Goal: Transaction & Acquisition: Purchase product/service

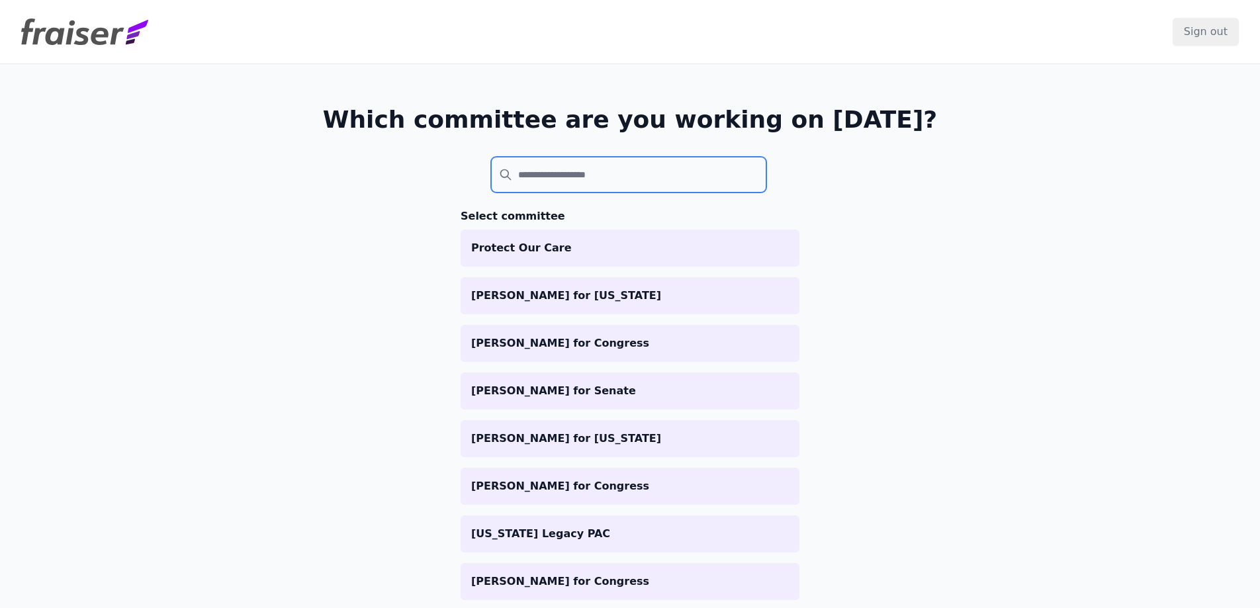
click at [647, 170] on input "search" at bounding box center [628, 175] width 275 height 36
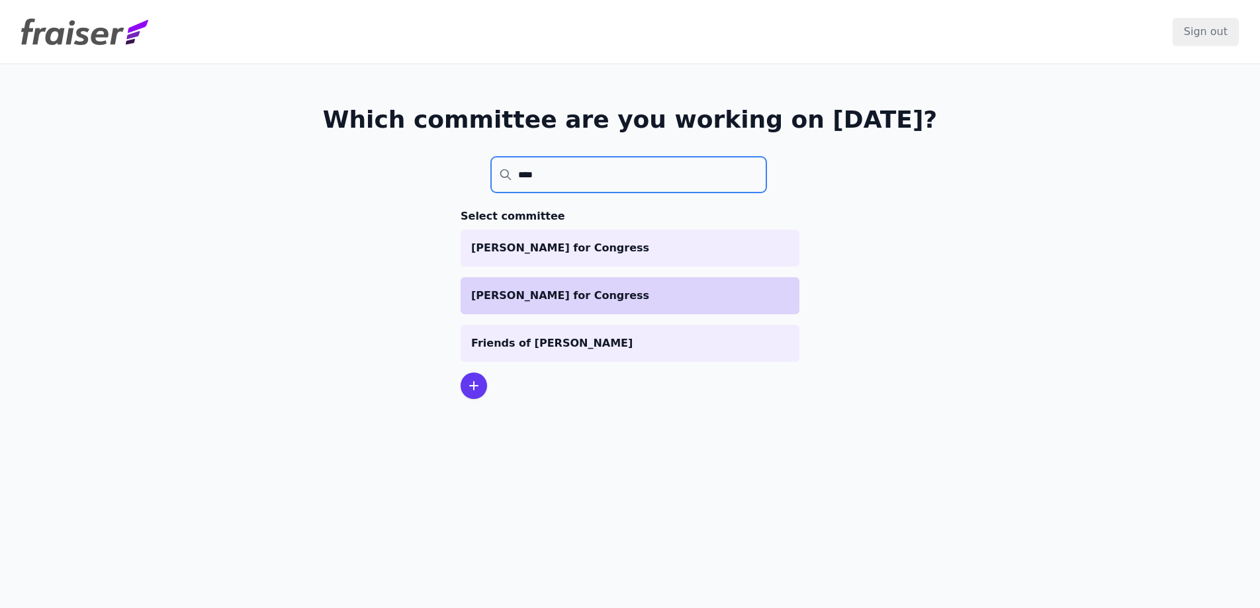
type input "****"
click at [702, 296] on p "[PERSON_NAME] for Congress" at bounding box center [630, 296] width 318 height 16
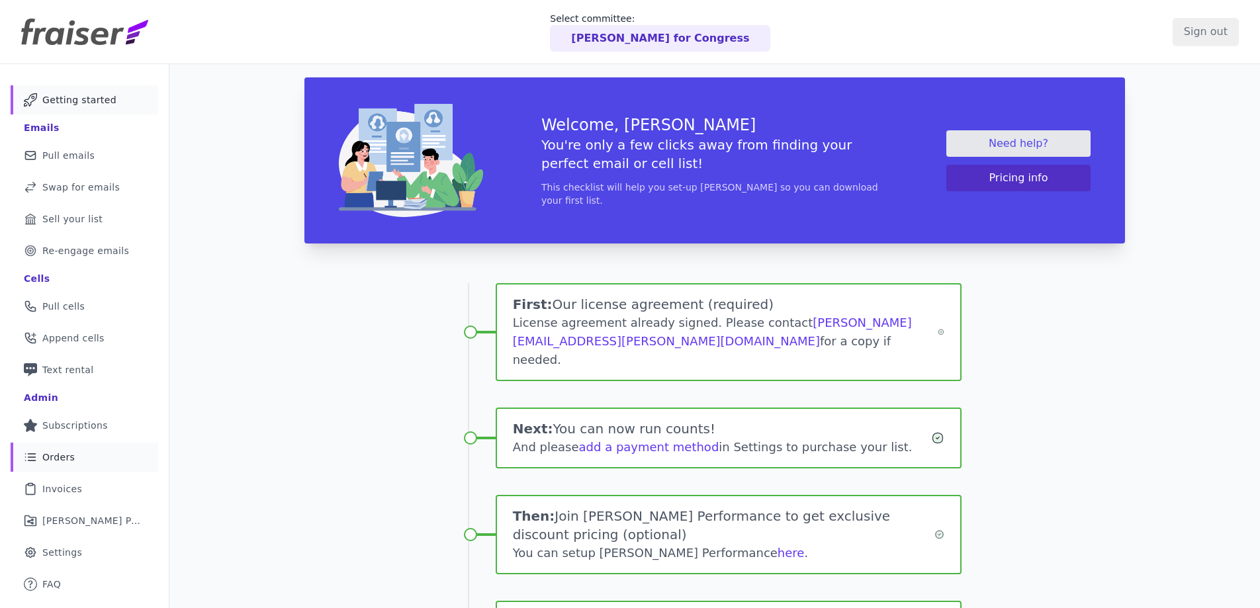
click at [64, 465] on link "List Icon Outline of bulleted list Orders" at bounding box center [85, 457] width 148 height 29
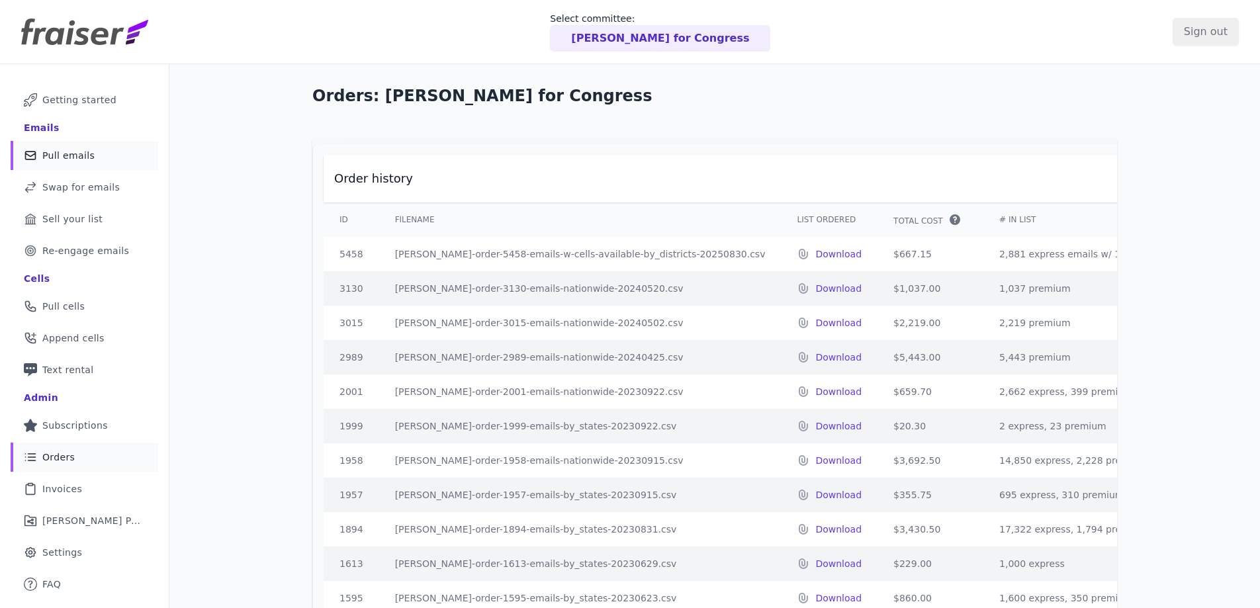
click at [82, 158] on span "Pull emails" at bounding box center [68, 155] width 52 height 13
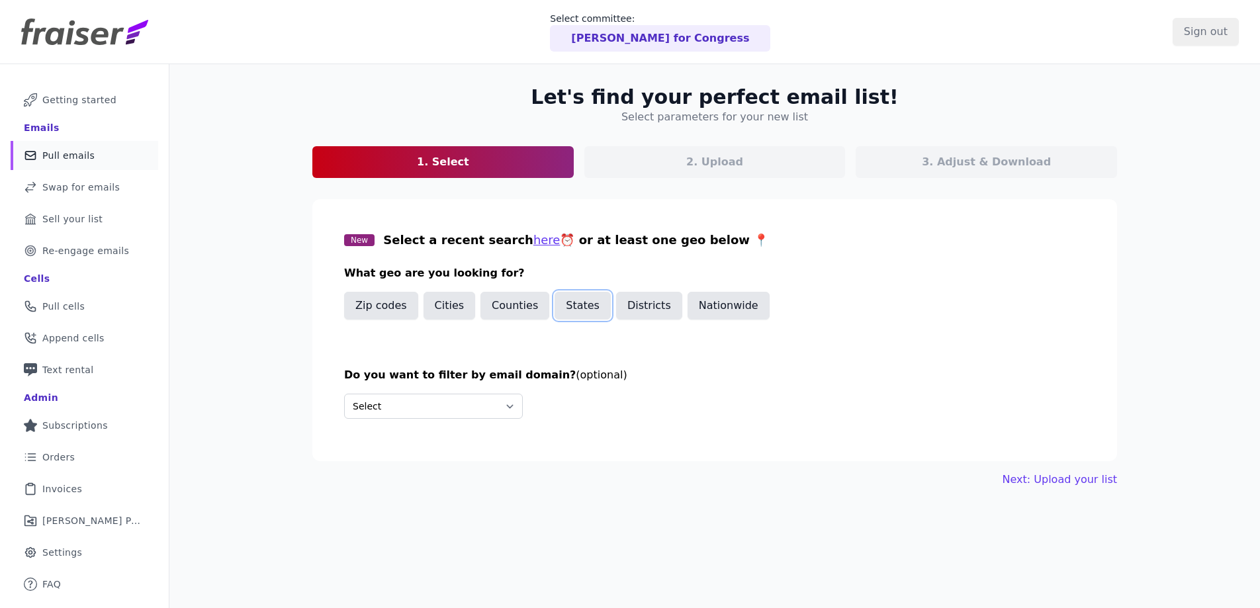
click at [575, 306] on button "States" at bounding box center [583, 306] width 56 height 28
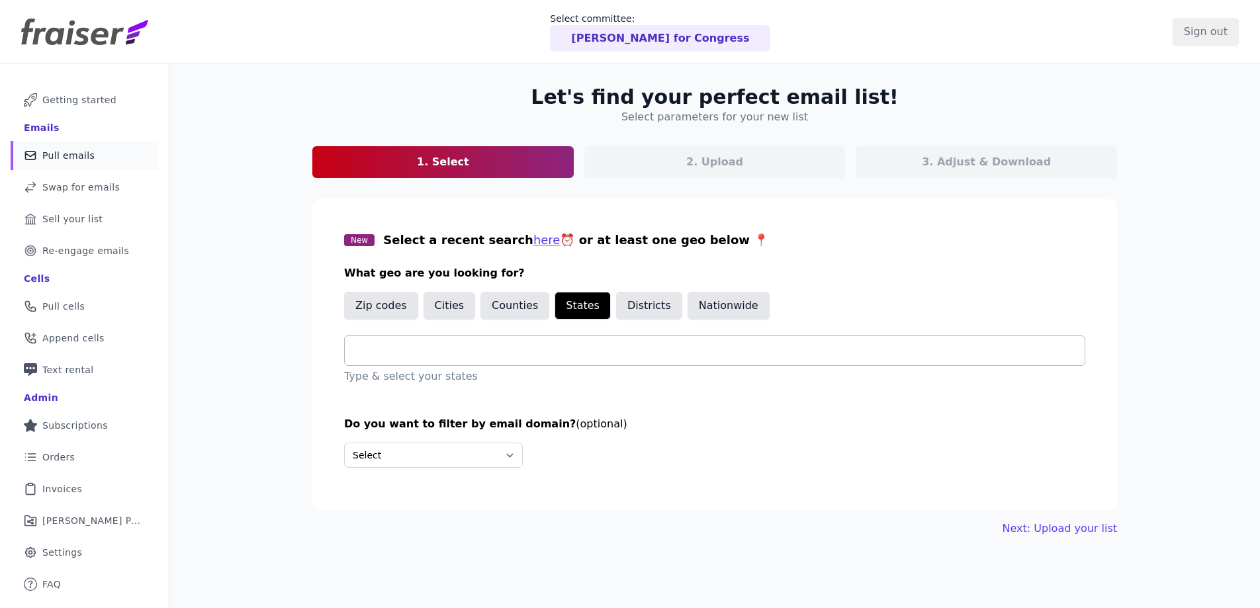
click at [447, 351] on input "text" at bounding box center [719, 351] width 729 height 16
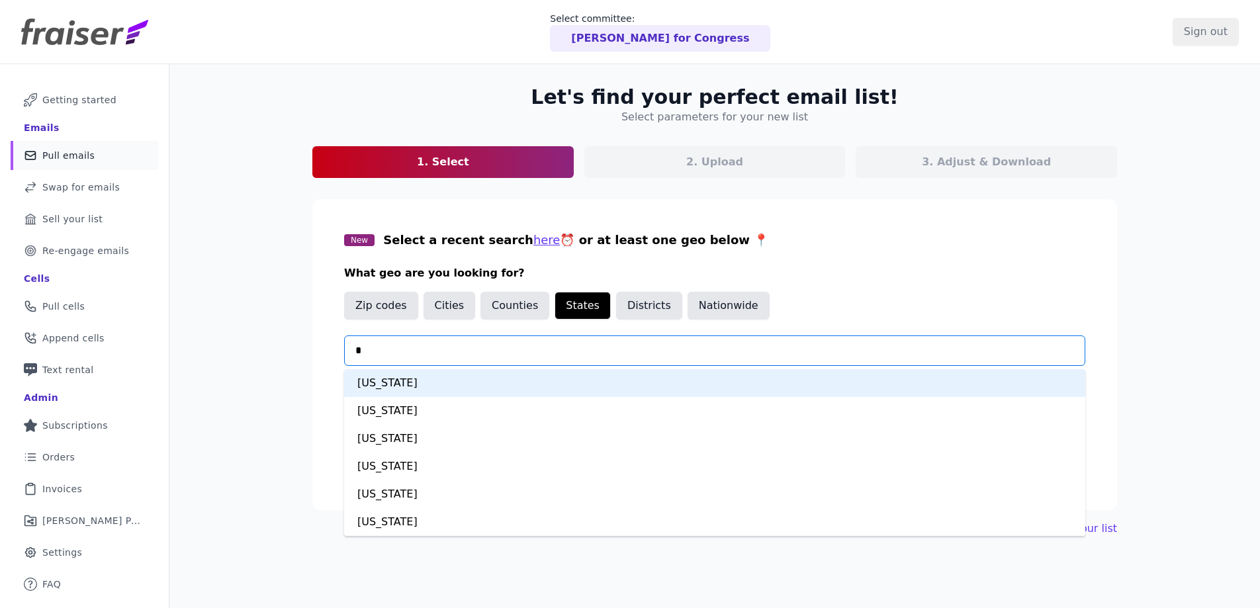
type input "**"
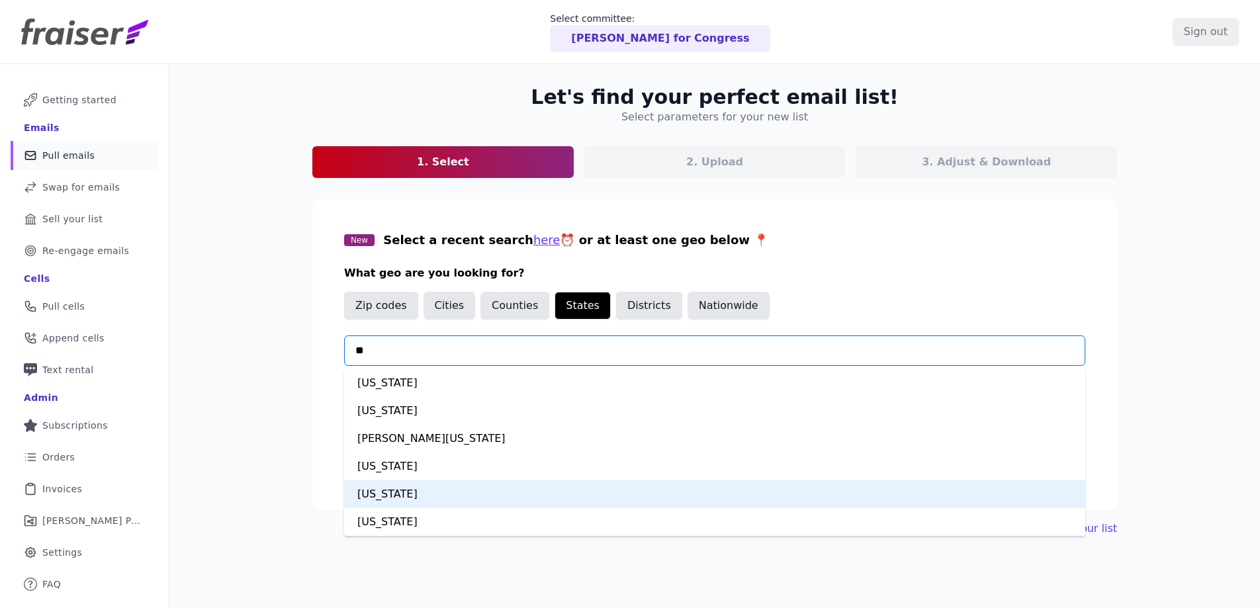
click at [397, 494] on div "[US_STATE]" at bounding box center [714, 494] width 741 height 28
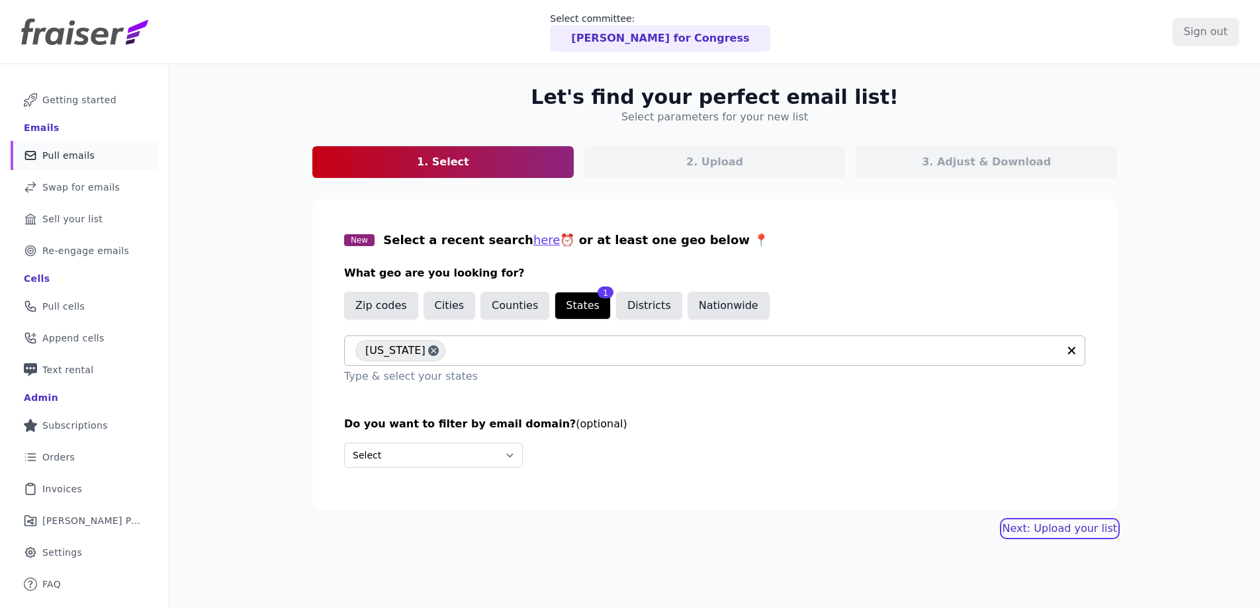
click at [1045, 525] on link "Next: Upload your list" at bounding box center [1060, 529] width 114 height 16
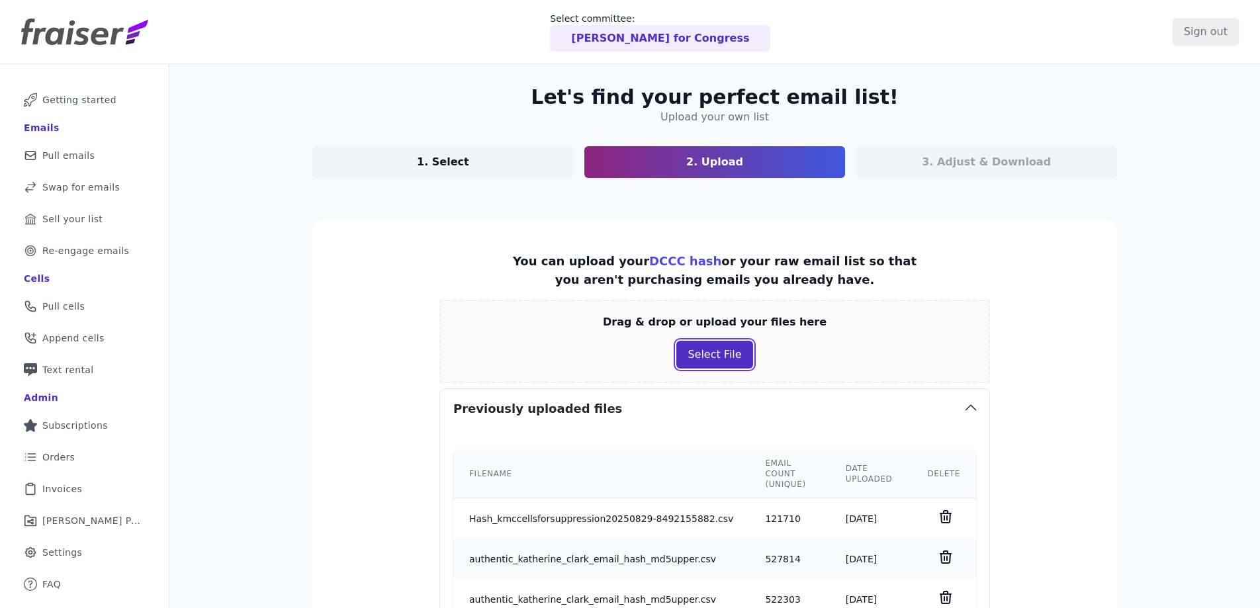
click at [719, 352] on button "Select File" at bounding box center [714, 355] width 76 height 28
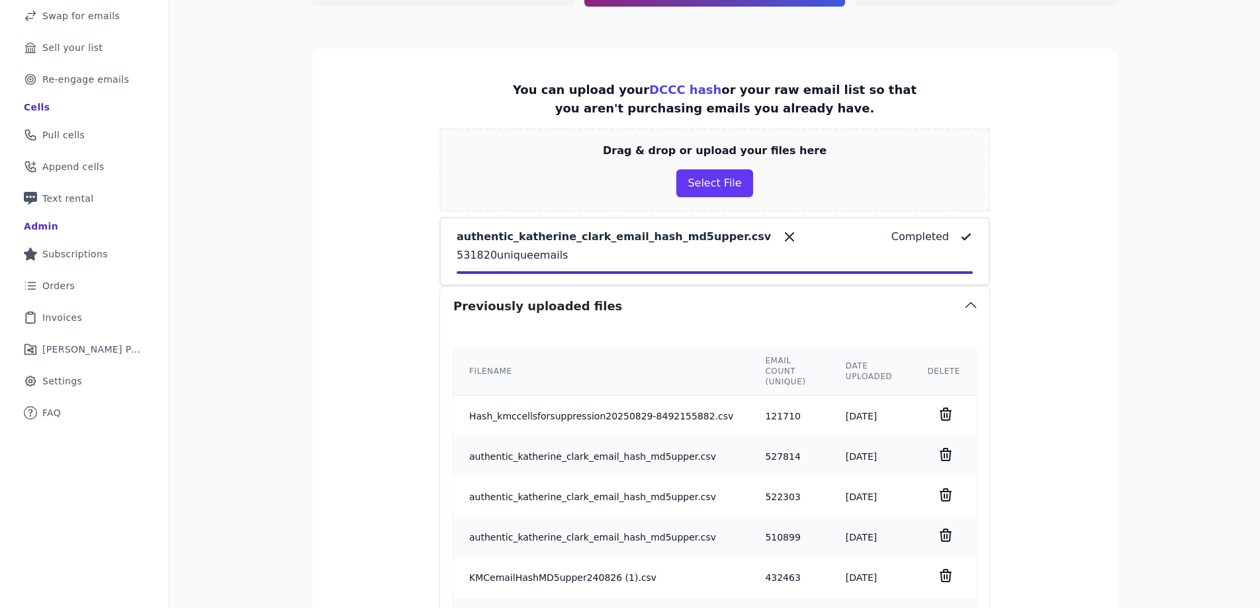
scroll to position [173, 0]
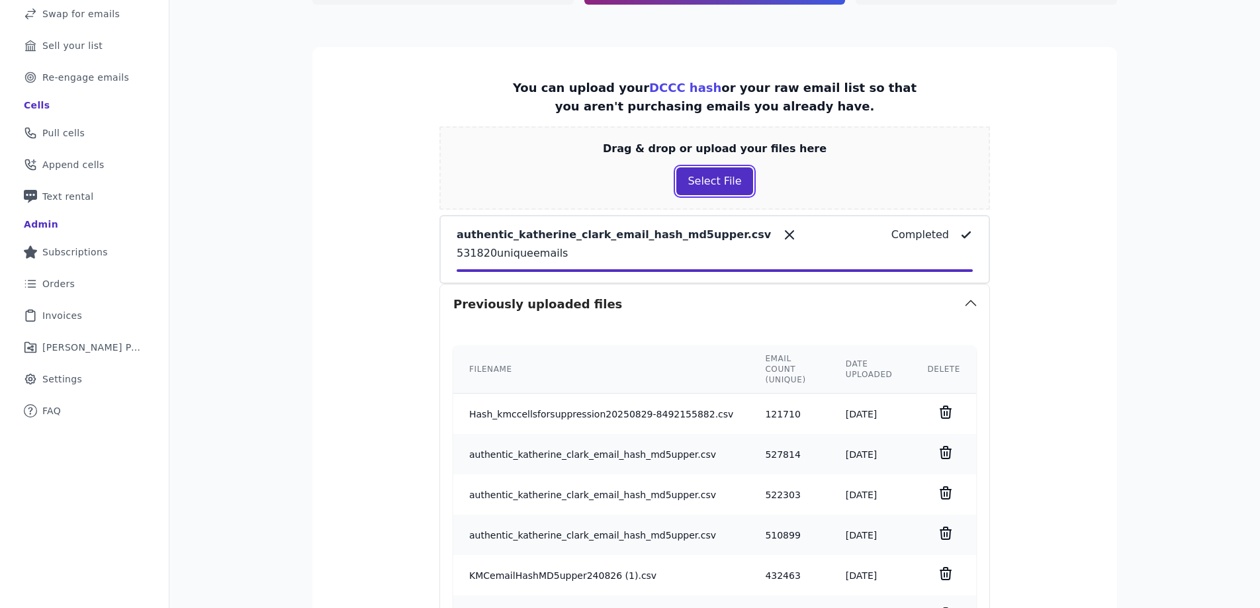
click at [714, 183] on button "Select File" at bounding box center [714, 181] width 76 height 28
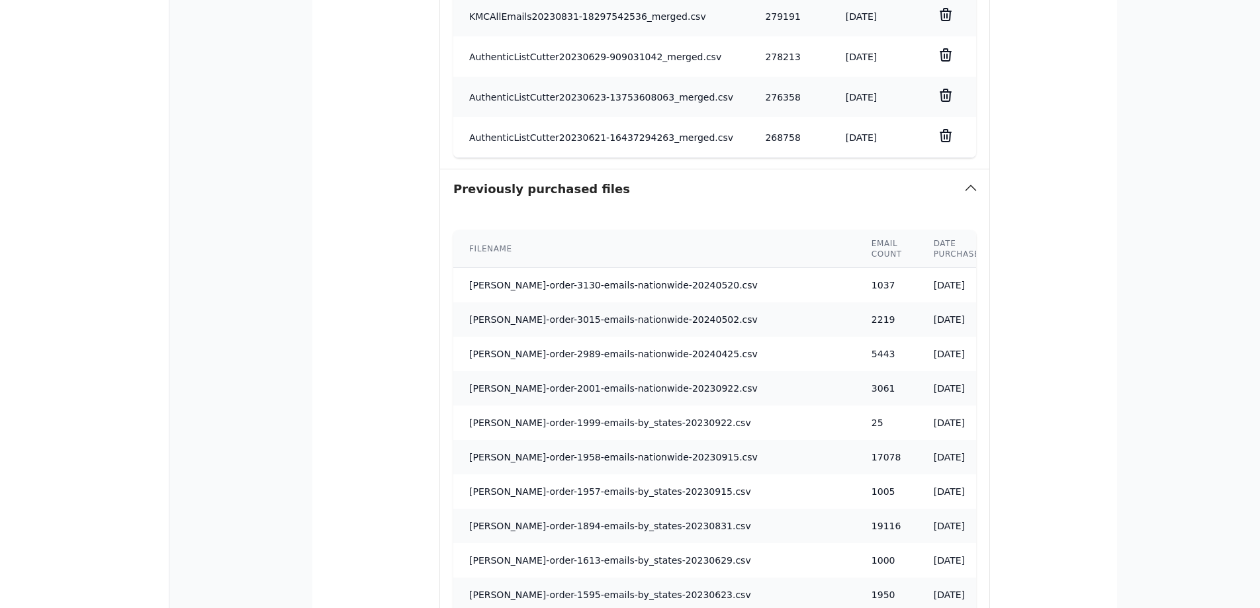
scroll to position [1362, 0]
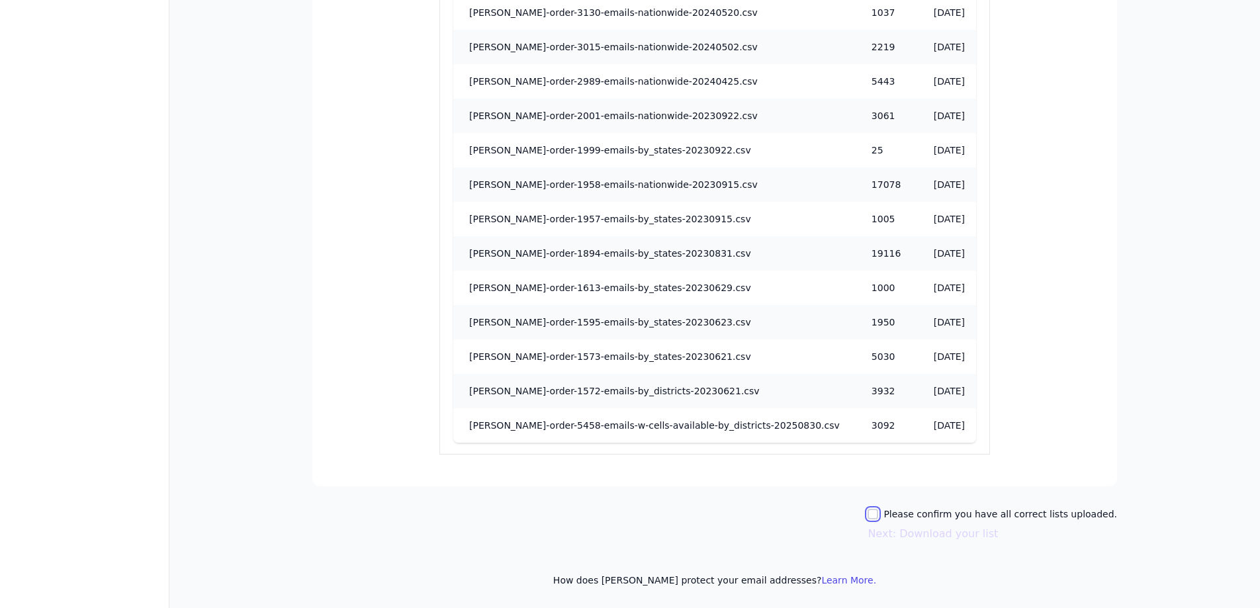
click at [878, 516] on input "Please confirm you have all correct lists uploaded." at bounding box center [873, 514] width 11 height 11
checkbox input "true"
click at [925, 537] on button "Next: Download your list" at bounding box center [933, 534] width 130 height 16
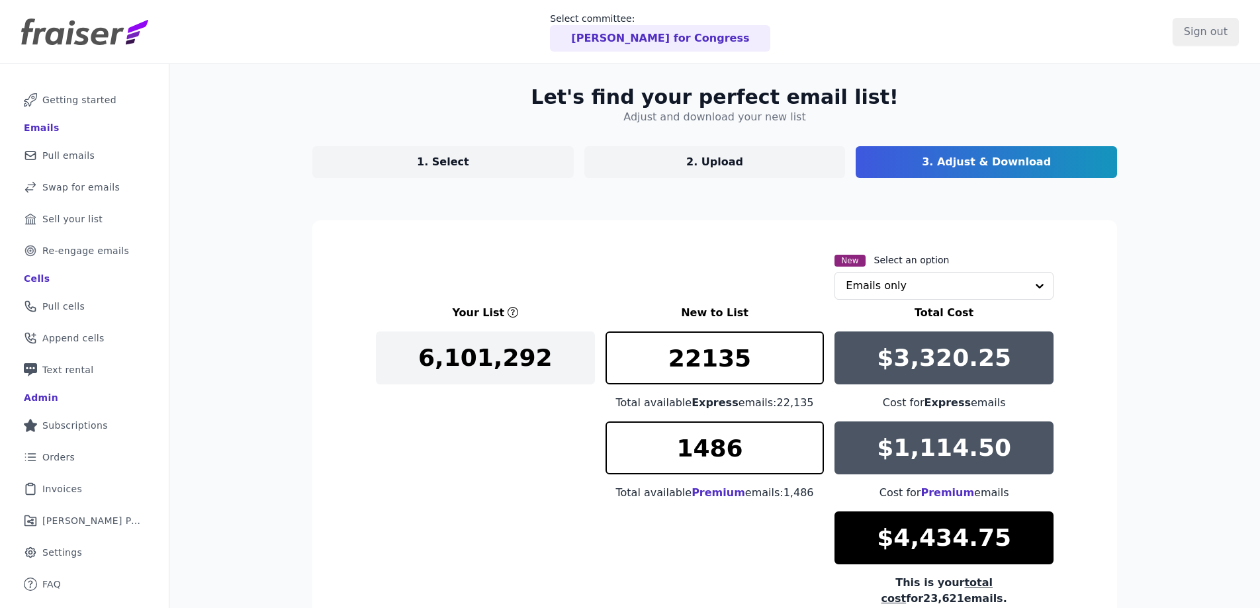
click at [467, 161] on link "1. Select" at bounding box center [442, 162] width 261 height 32
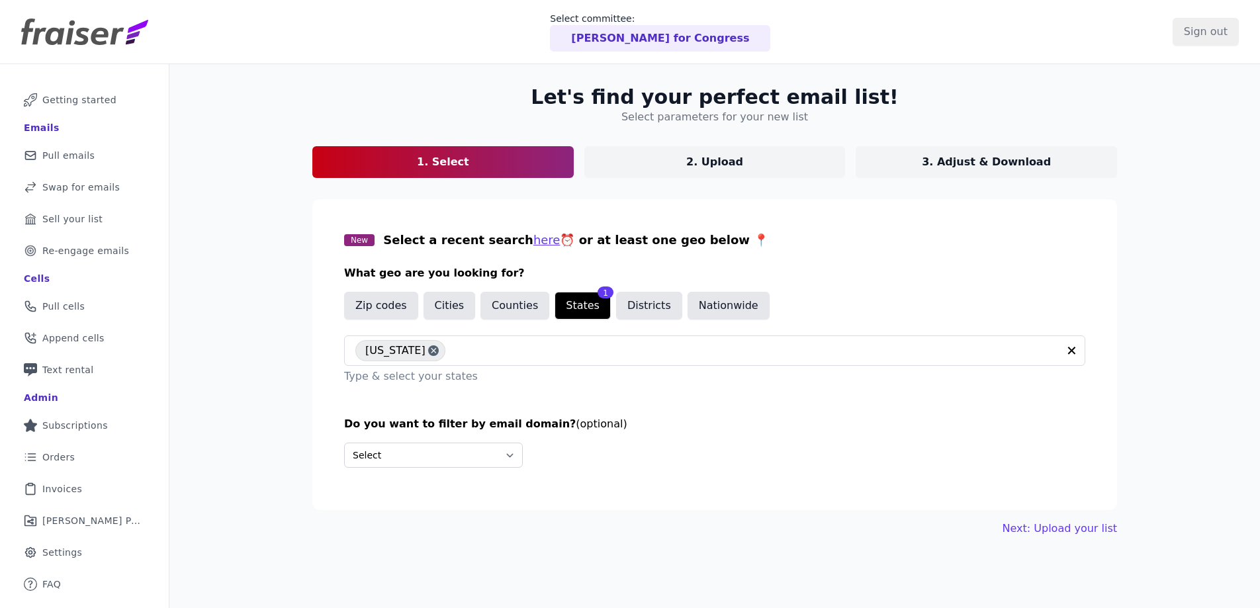
click at [999, 156] on p "3. Adjust & Download" at bounding box center [986, 162] width 129 height 16
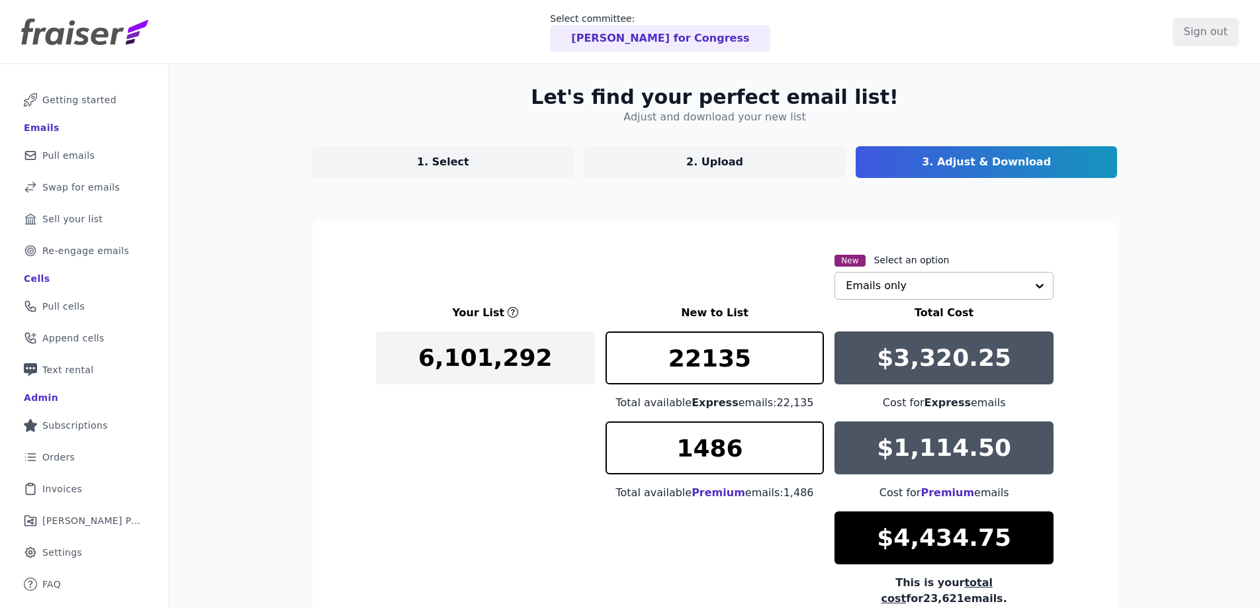
click at [909, 279] on input "text" at bounding box center [936, 286] width 181 height 26
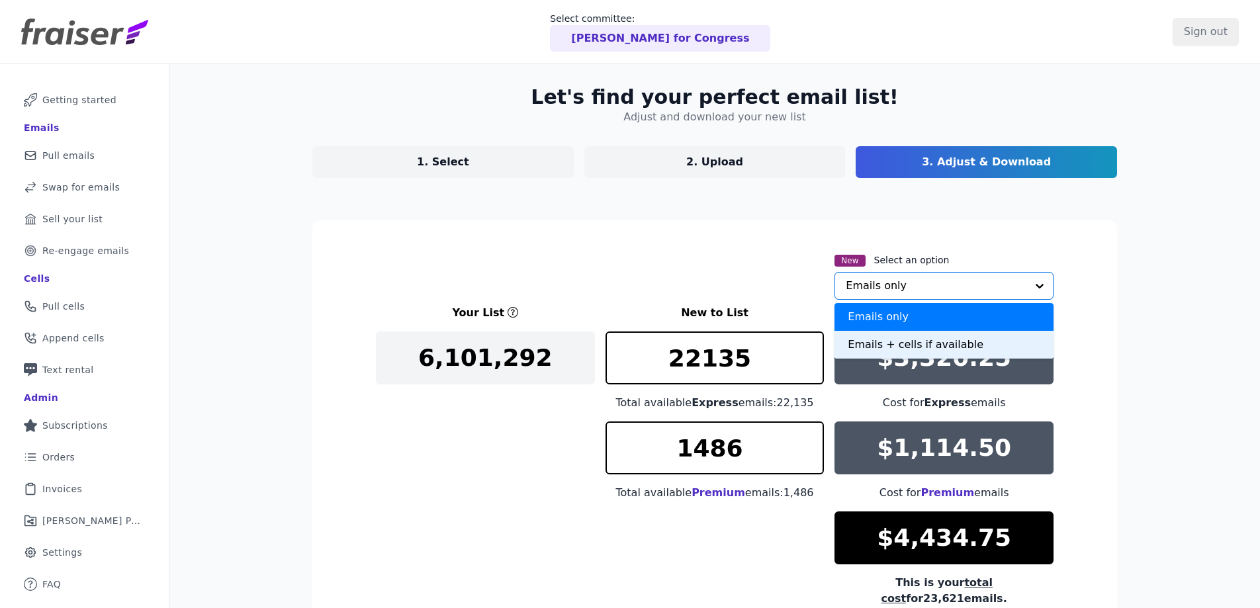
click at [913, 349] on div "Emails + cells if available" at bounding box center [944, 345] width 219 height 28
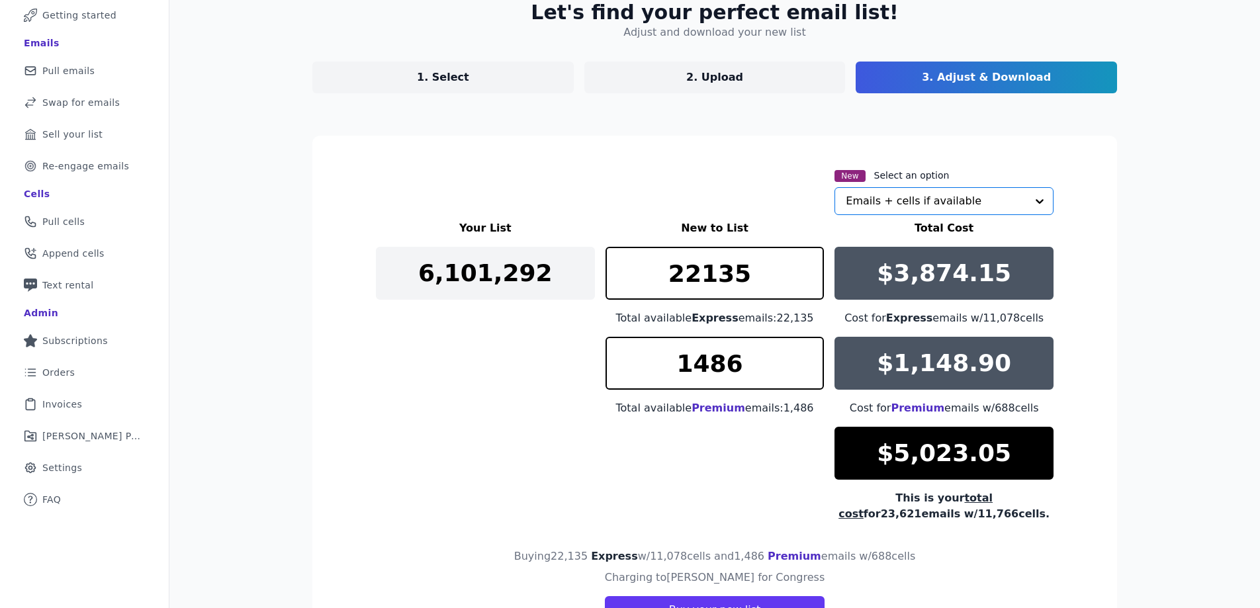
scroll to position [154, 0]
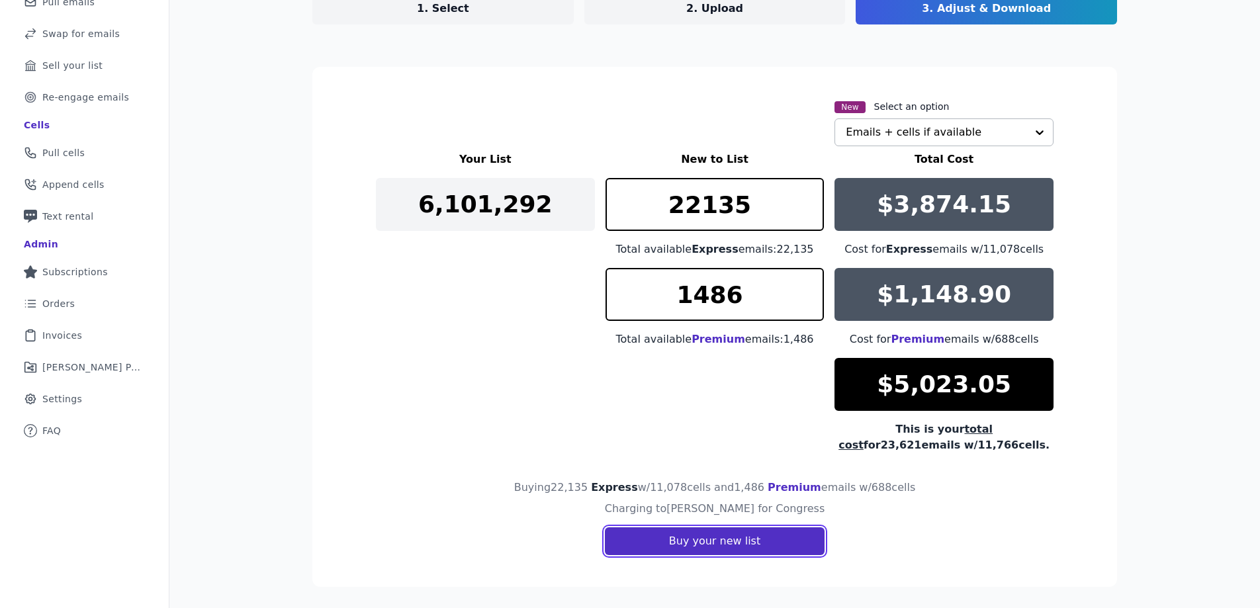
click at [751, 546] on button "Buy your new list" at bounding box center [715, 541] width 220 height 28
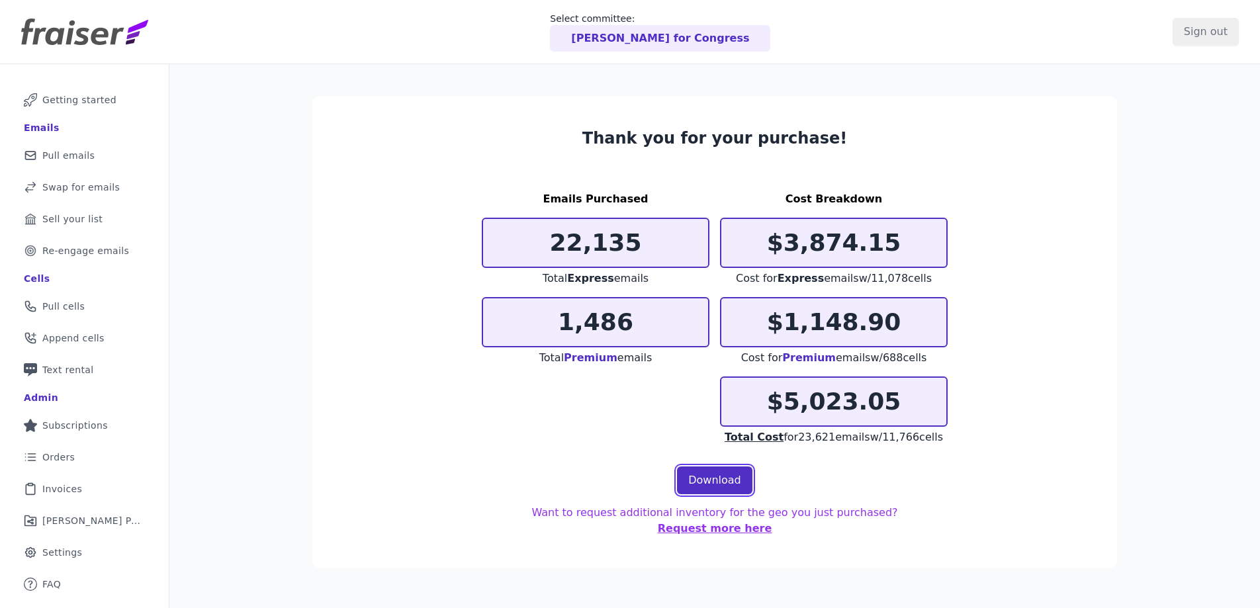
click at [703, 482] on link "Download" at bounding box center [714, 481] width 75 height 28
click at [73, 159] on span "Pull emails" at bounding box center [68, 155] width 52 height 13
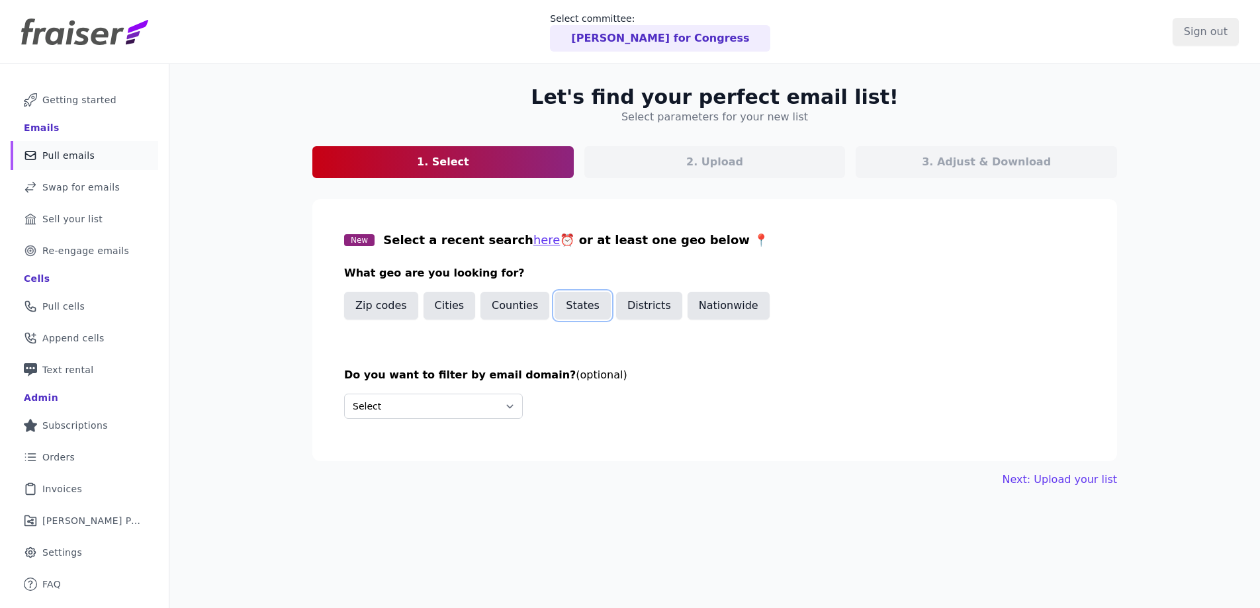
click at [568, 310] on button "States" at bounding box center [583, 306] width 56 height 28
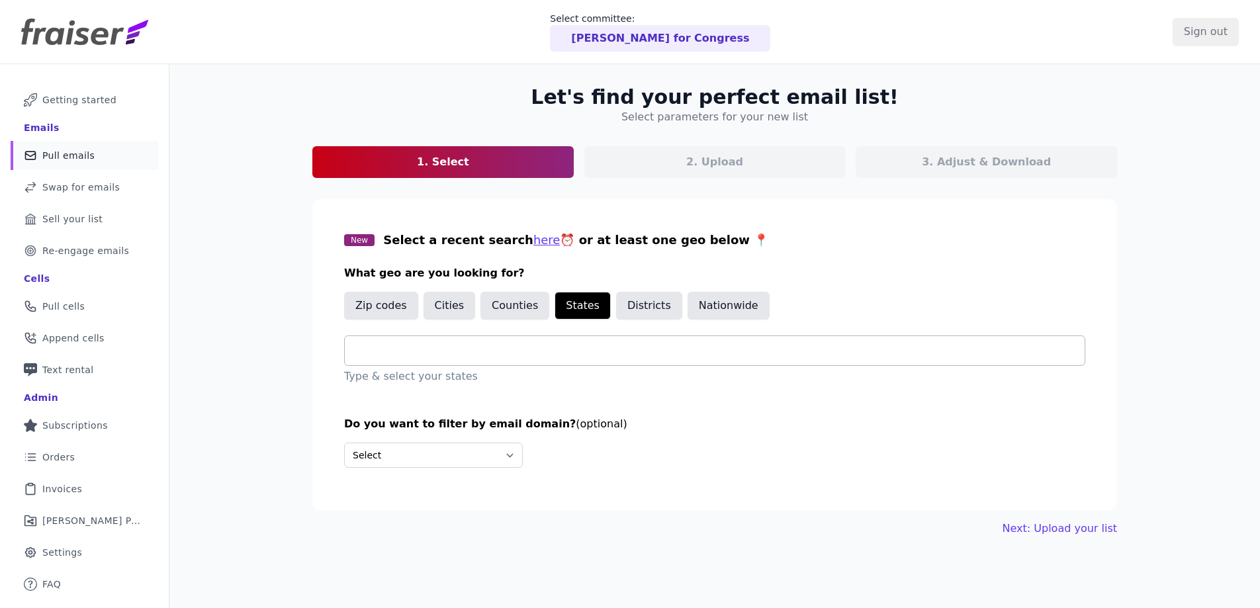
click at [482, 351] on input "text" at bounding box center [719, 351] width 729 height 16
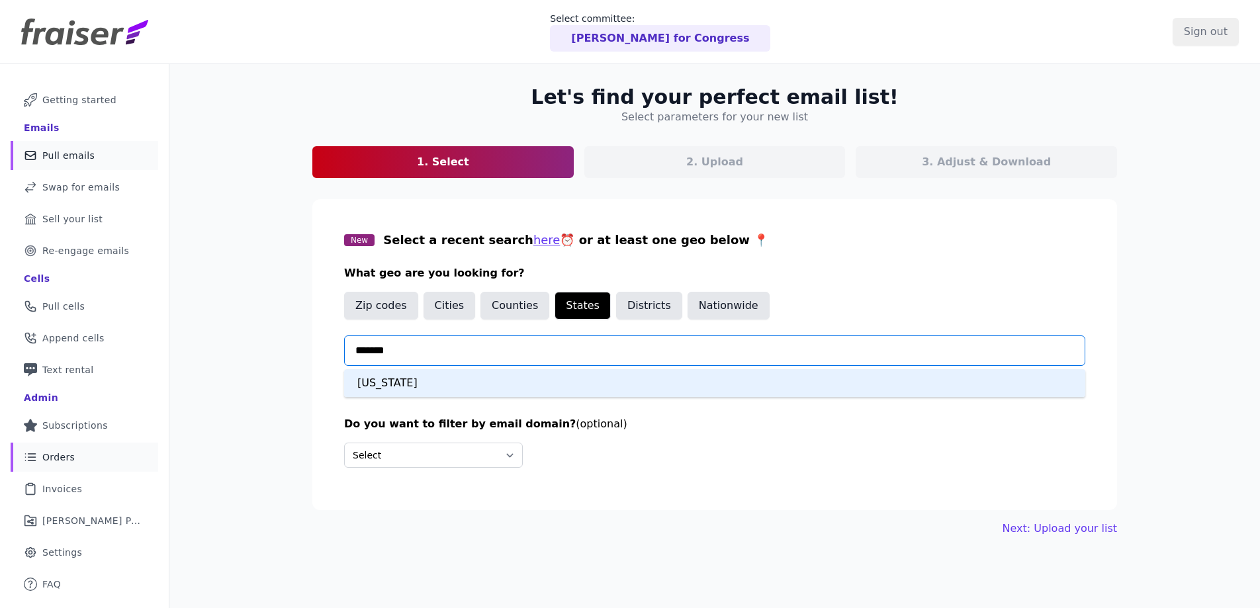
type input "*******"
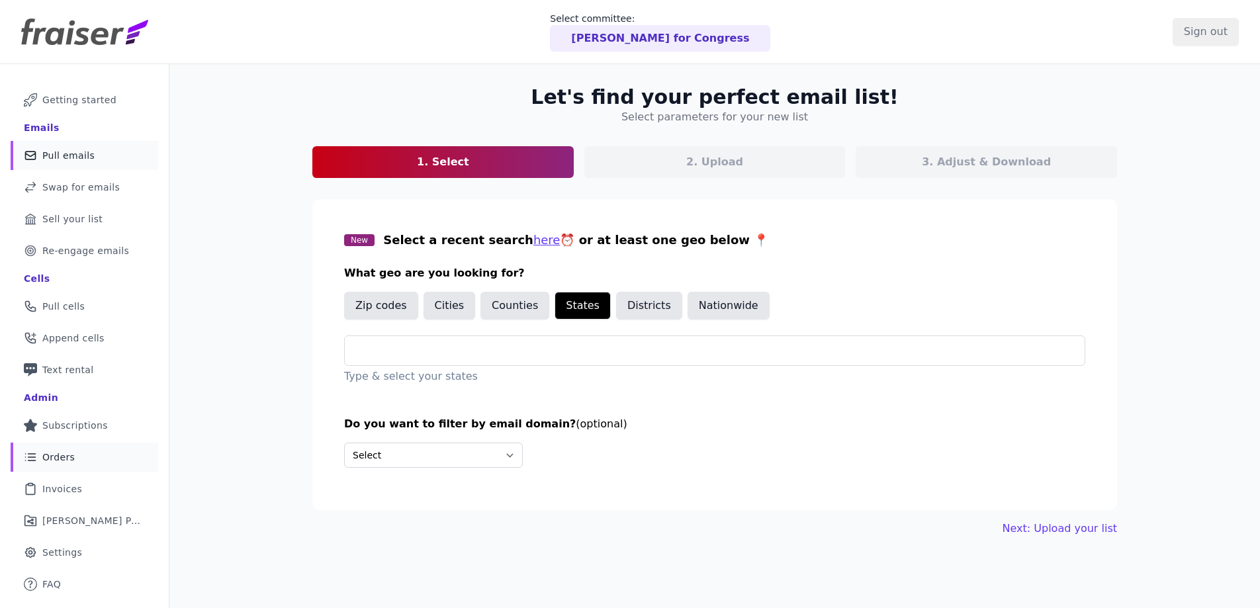
click at [73, 451] on span "Orders" at bounding box center [58, 457] width 32 height 13
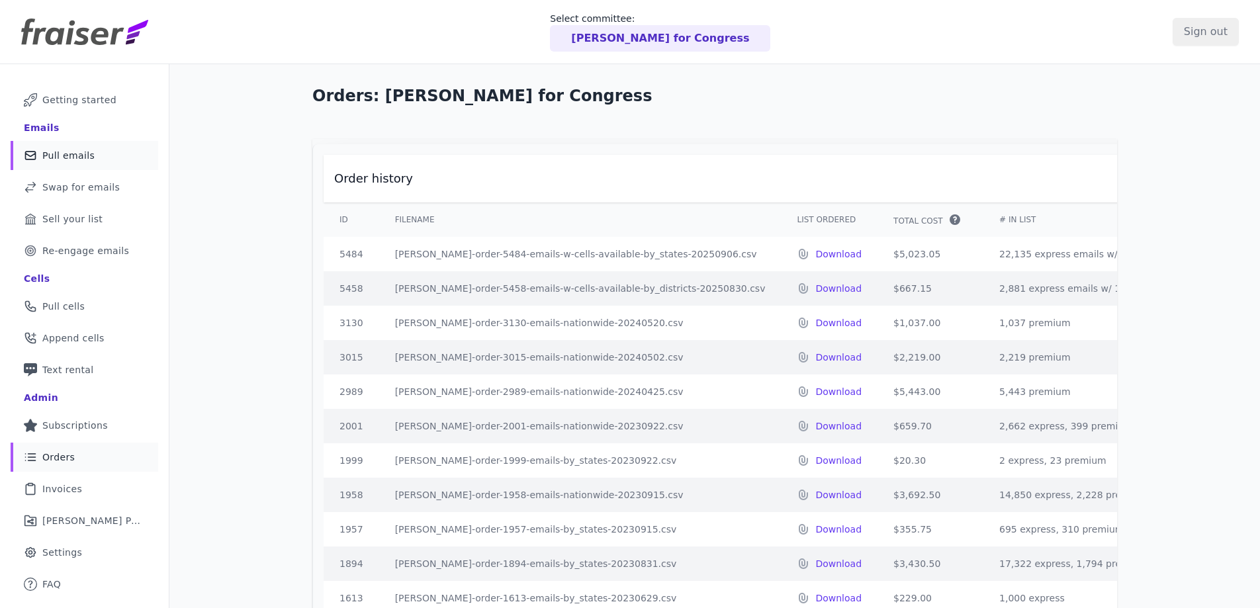
click at [63, 157] on span "Pull emails" at bounding box center [68, 155] width 52 height 13
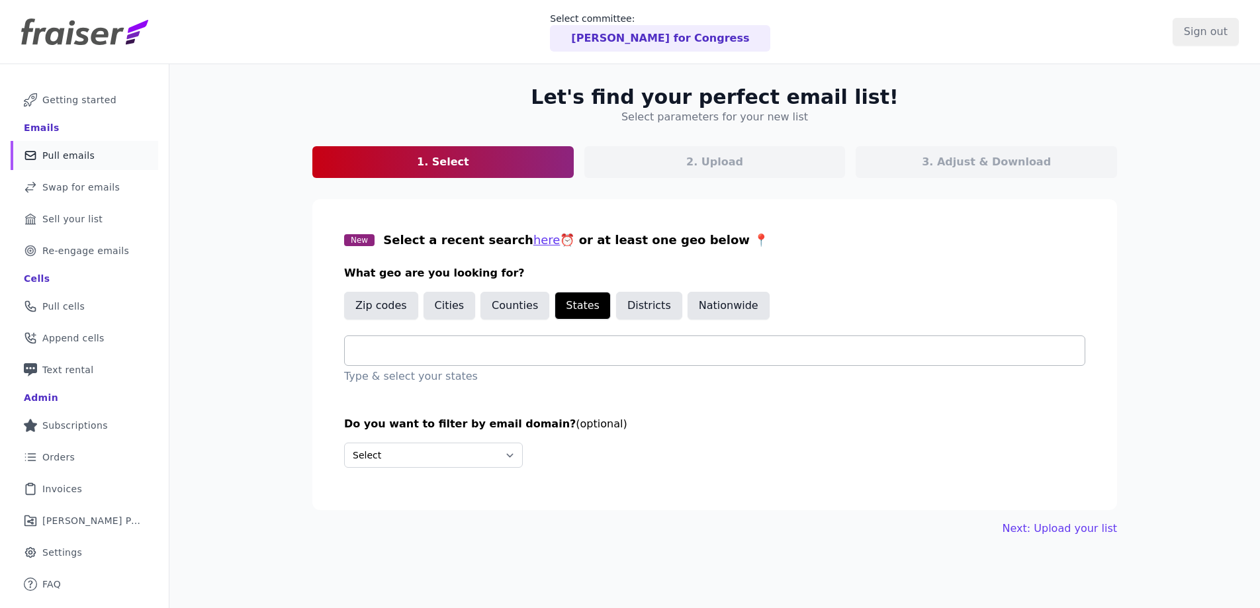
click at [525, 353] on input "text" at bounding box center [719, 351] width 729 height 16
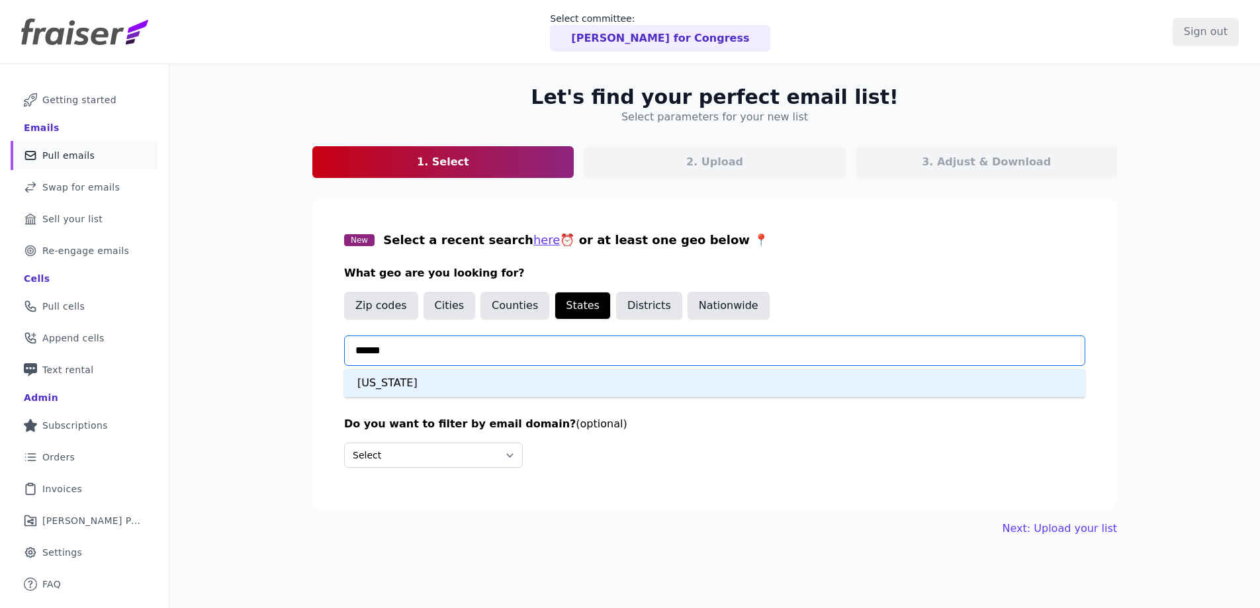
type input "*******"
click at [512, 373] on div "[US_STATE]" at bounding box center [714, 383] width 741 height 28
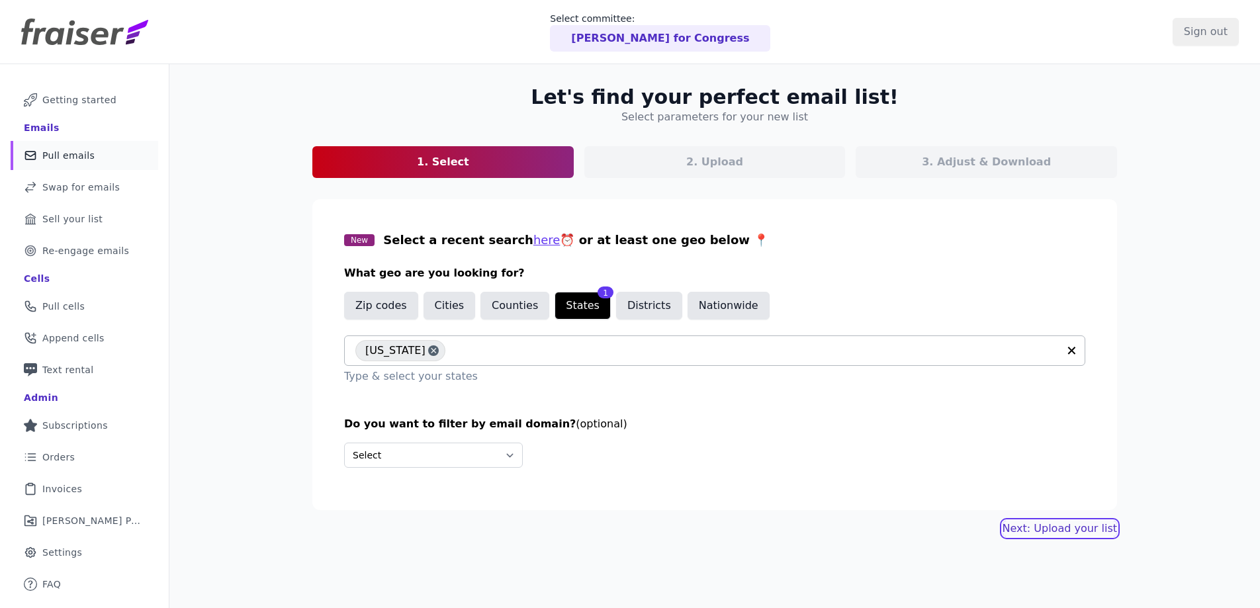
click at [1048, 531] on link "Next: Upload your list" at bounding box center [1060, 529] width 114 height 16
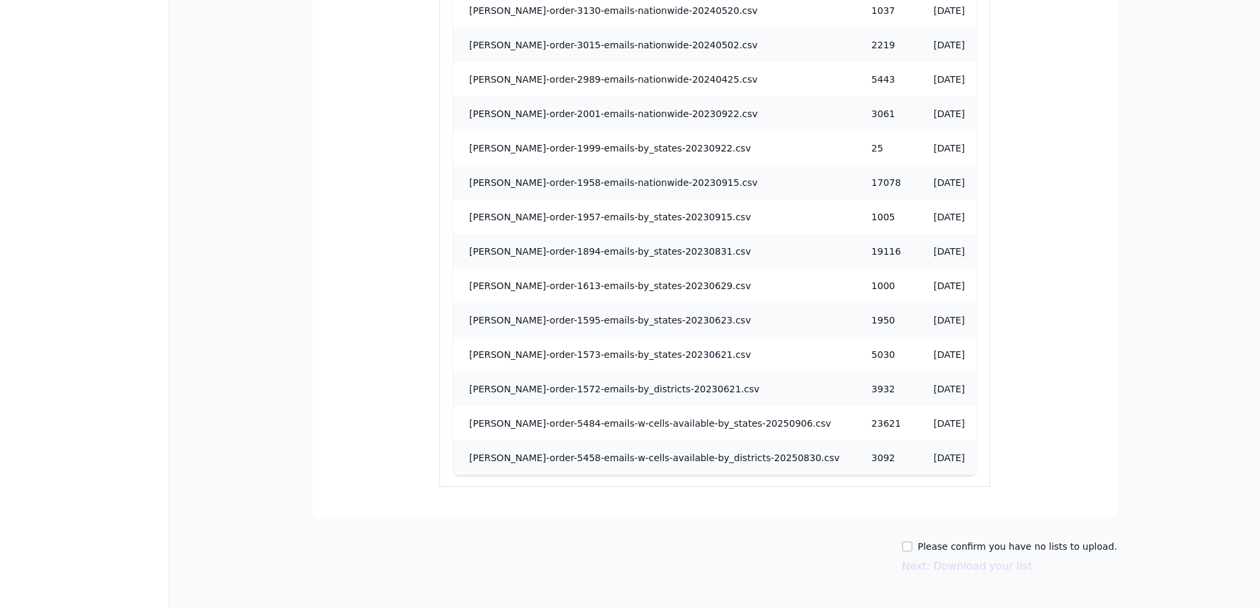
scroll to position [1334, 0]
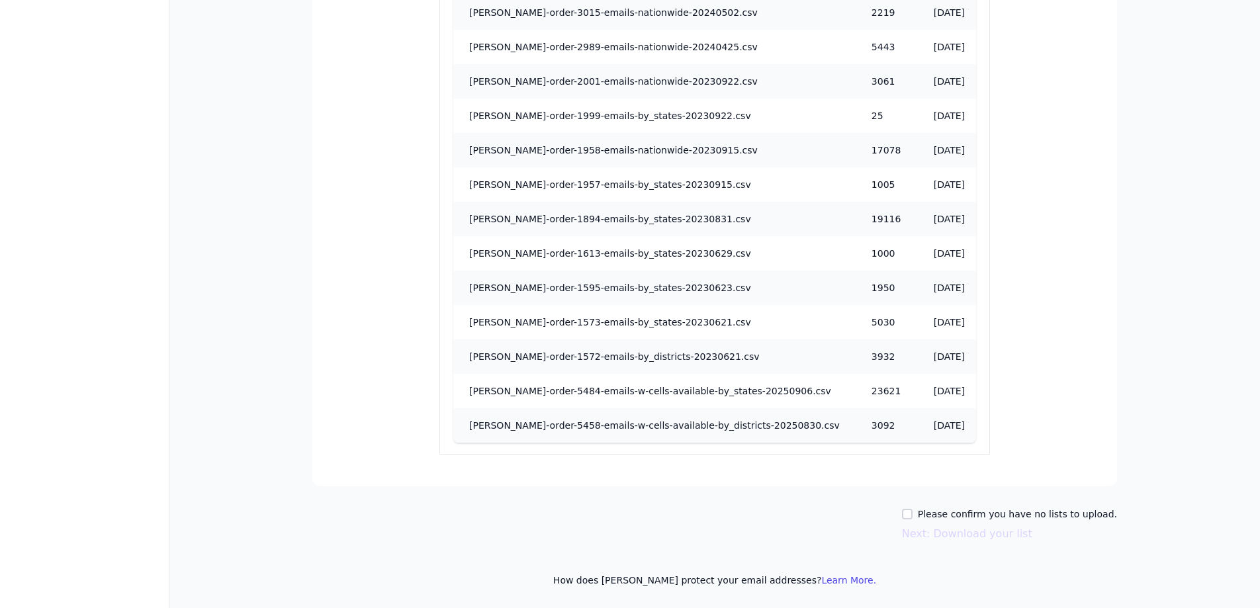
click at [955, 518] on label "Please confirm you have no lists to upload." at bounding box center [1017, 514] width 199 height 13
click at [913, 518] on input "Please confirm you have no lists to upload." at bounding box center [907, 514] width 11 height 11
checkbox input "true"
click at [970, 532] on button "Next: Download your list" at bounding box center [967, 534] width 130 height 16
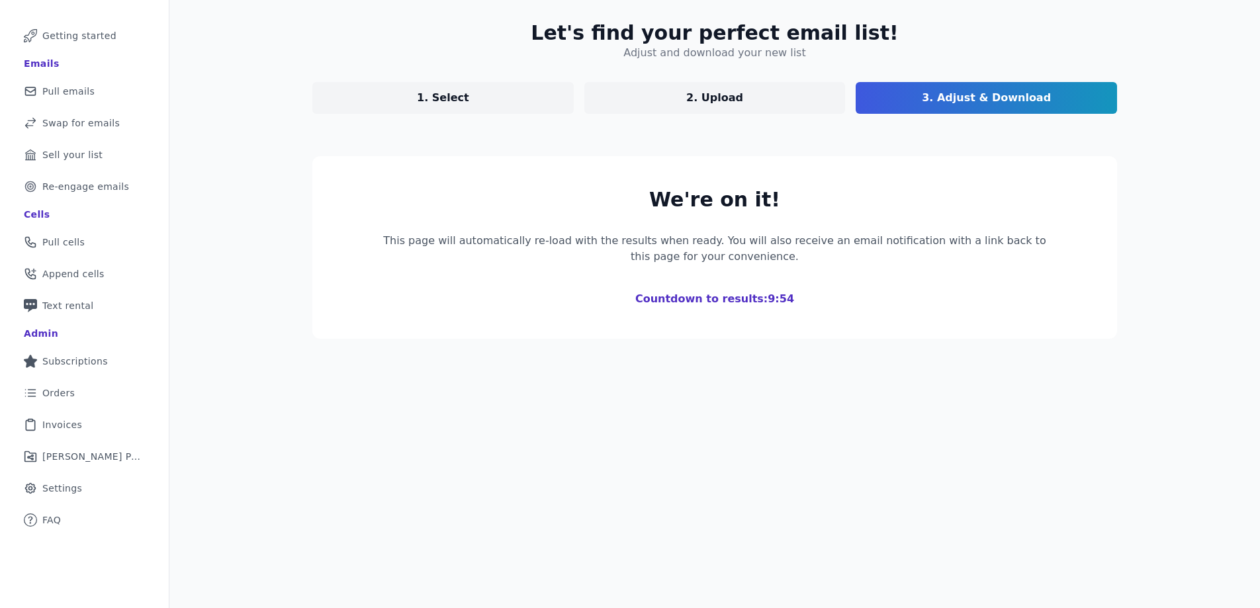
scroll to position [138, 0]
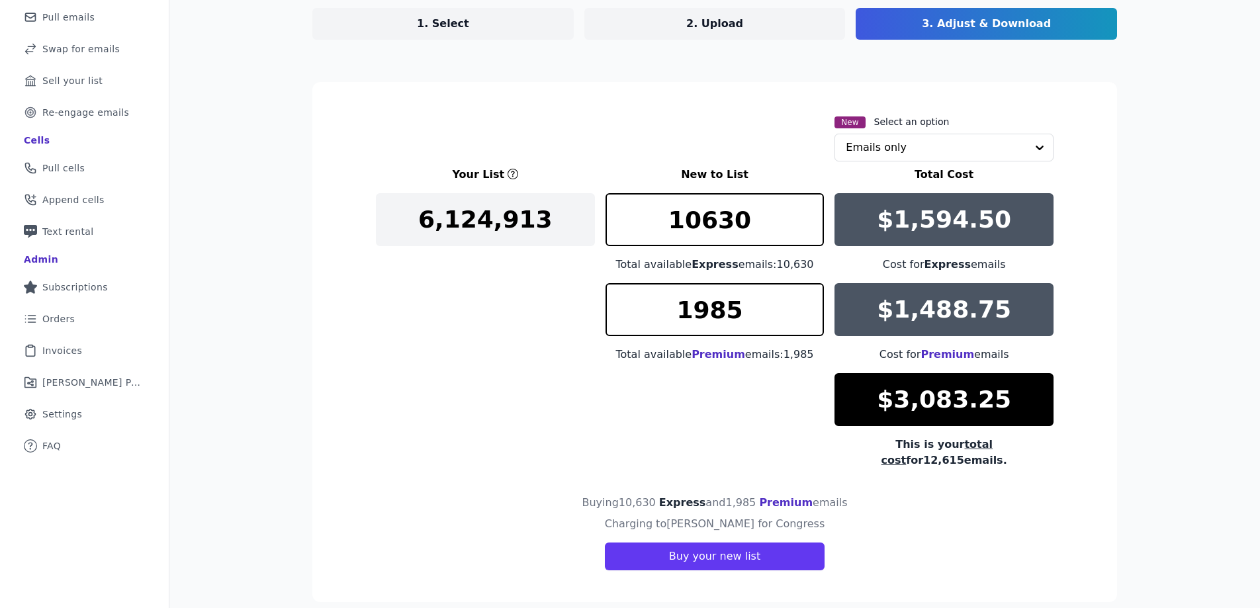
click at [388, 28] on link "1. Select" at bounding box center [442, 24] width 261 height 32
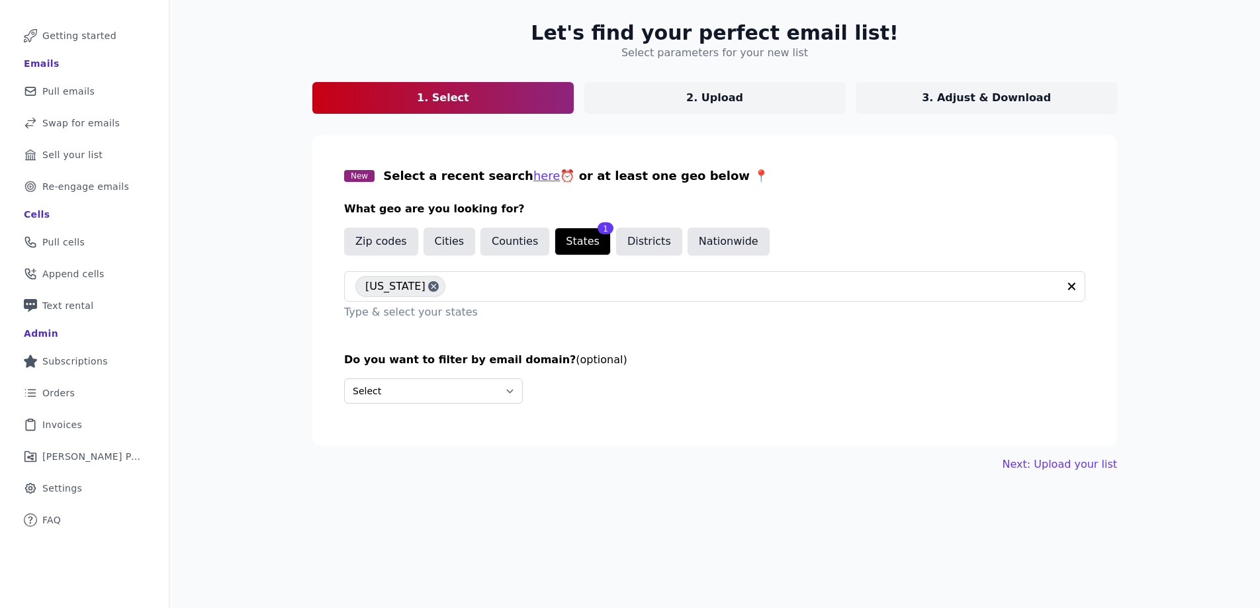
click at [1025, 95] on p "3. Adjust & Download" at bounding box center [986, 98] width 129 height 16
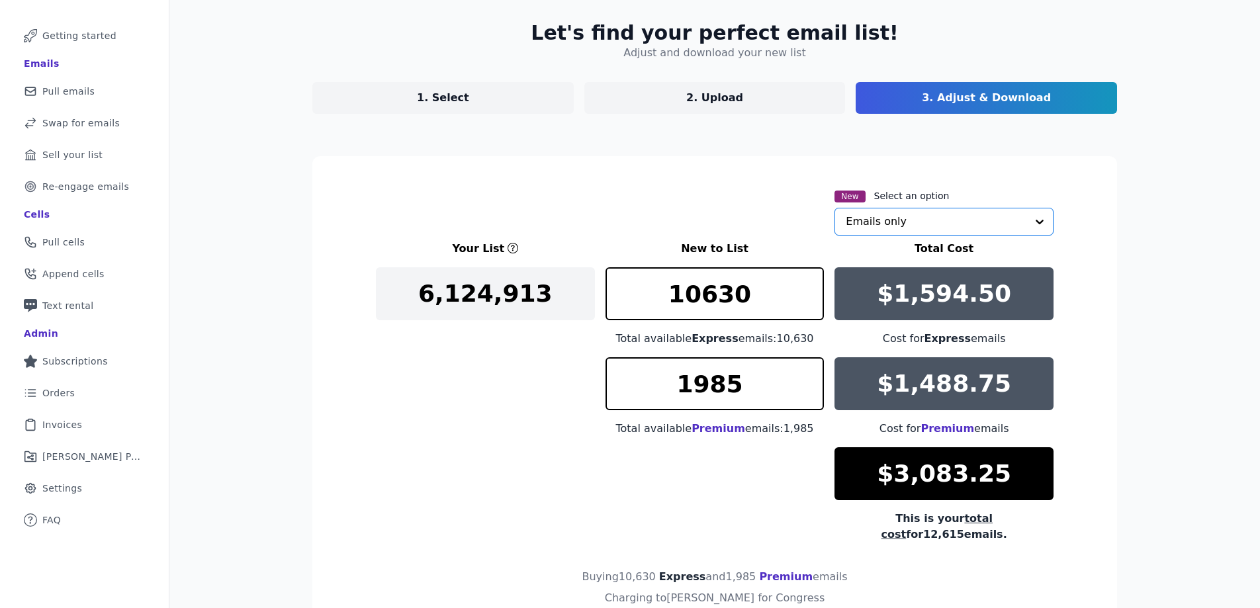
click at [879, 217] on input "text" at bounding box center [936, 221] width 181 height 26
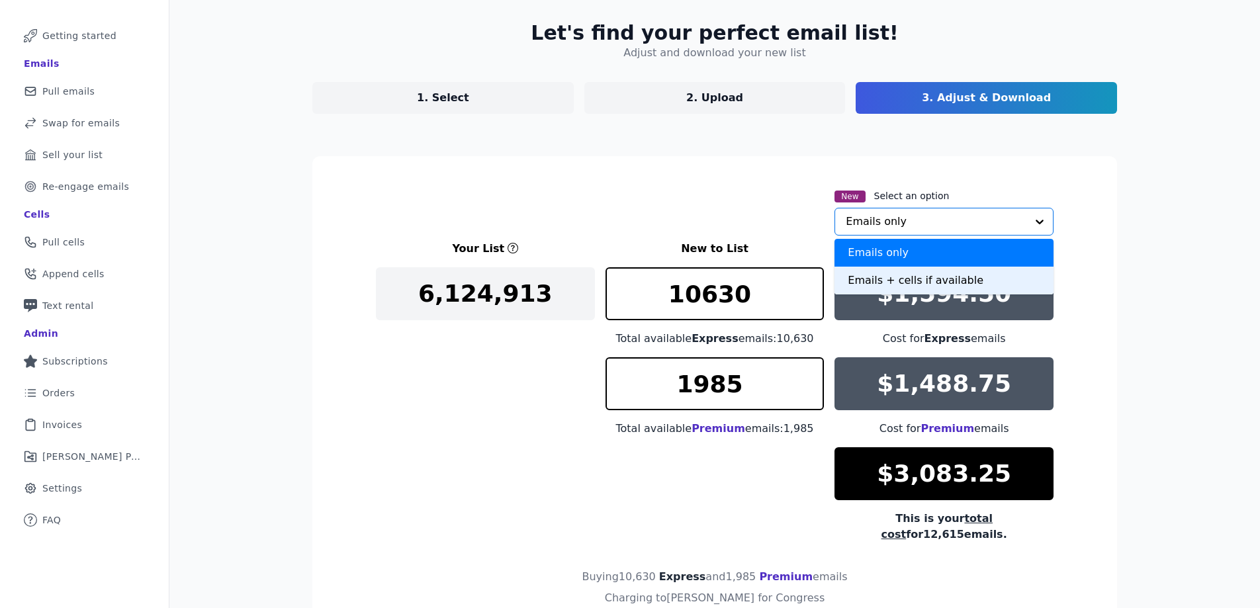
click at [878, 287] on div "Emails + cells if available" at bounding box center [944, 281] width 219 height 28
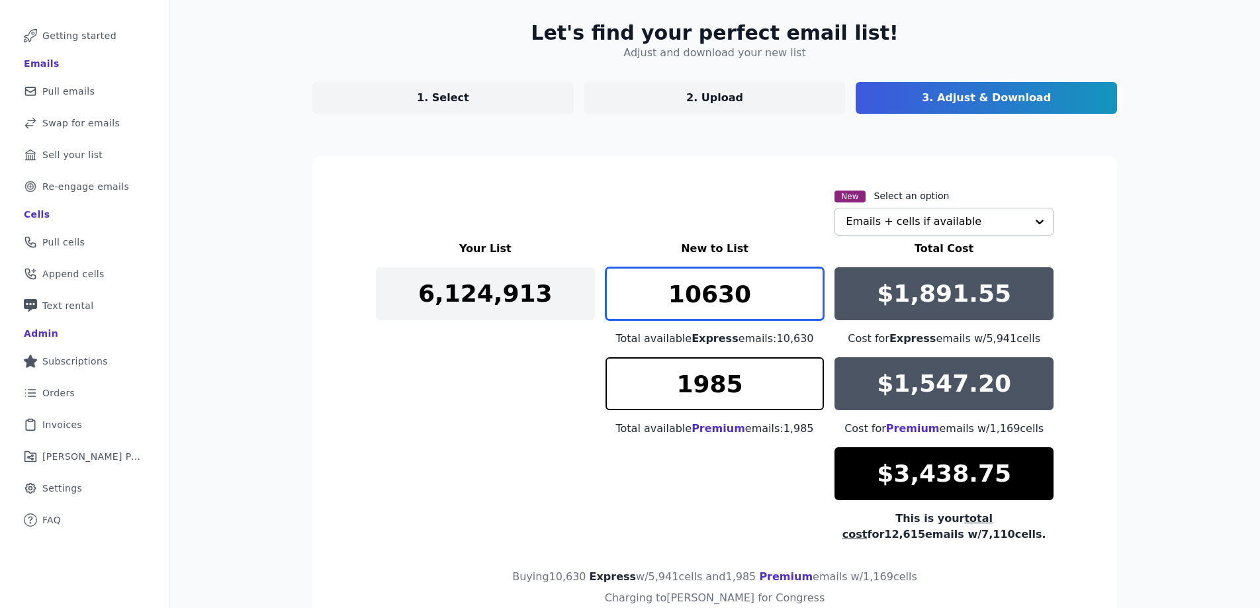
click at [690, 291] on input "10630" at bounding box center [715, 293] width 219 height 53
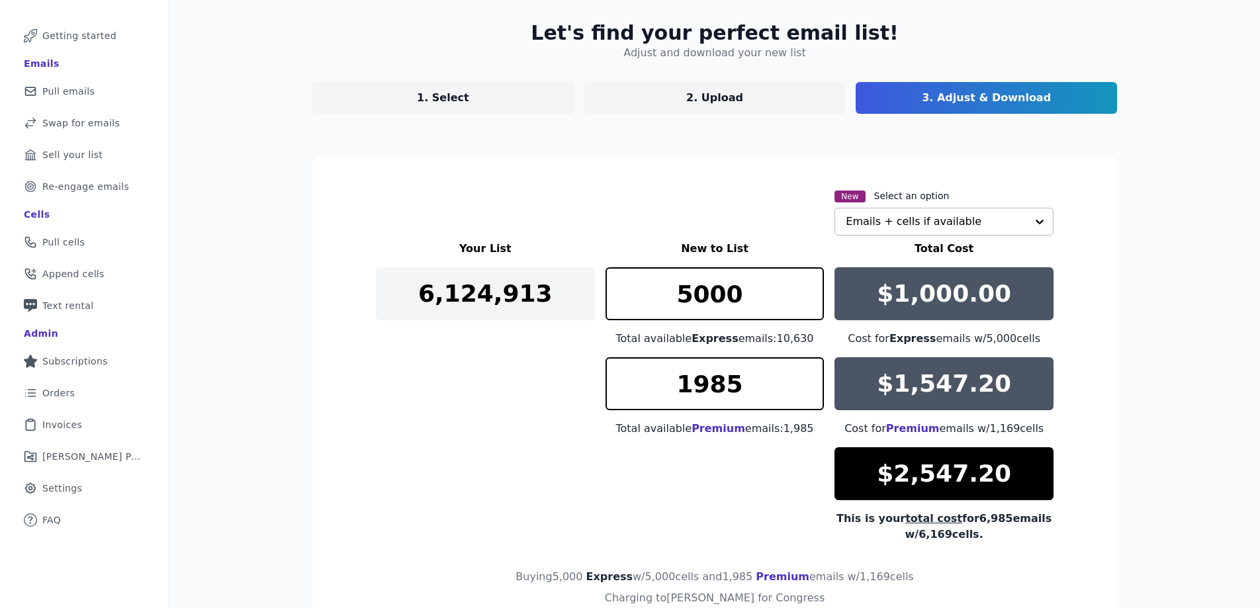
click at [627, 338] on div "Total available Express emails: 10,630" at bounding box center [715, 339] width 219 height 16
click at [680, 298] on input "5000" at bounding box center [715, 293] width 219 height 53
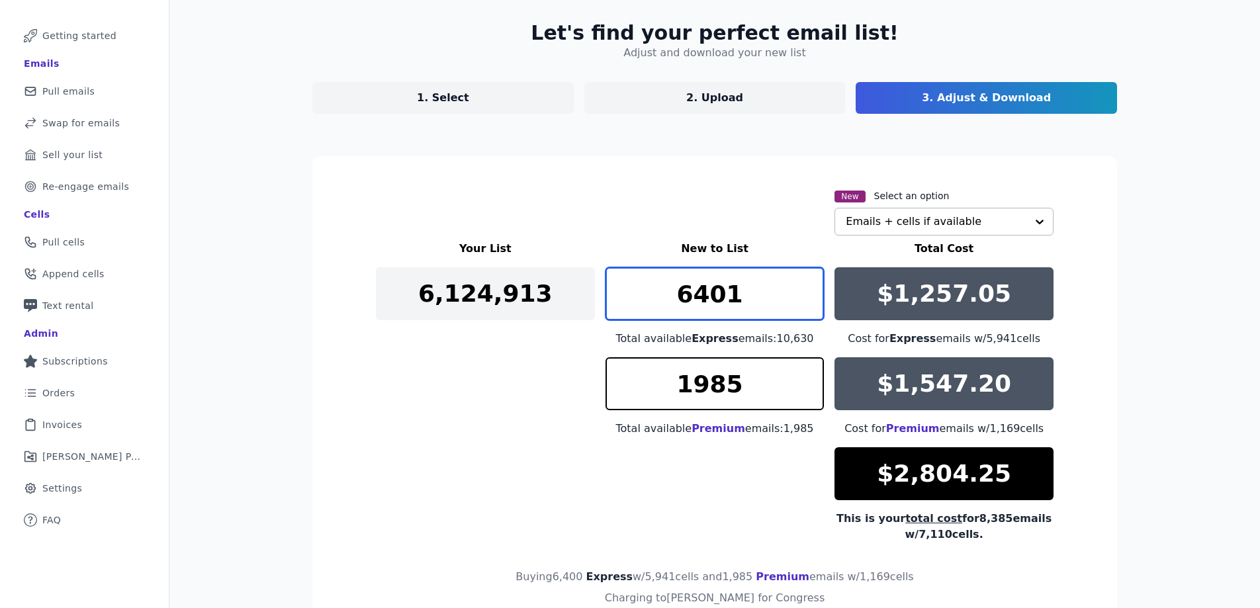
click at [805, 289] on input "6401" at bounding box center [715, 293] width 219 height 53
click at [805, 289] on input "6402" at bounding box center [715, 293] width 219 height 53
click at [805, 289] on input "6403" at bounding box center [715, 293] width 219 height 53
click at [805, 289] on input "6404" at bounding box center [715, 293] width 219 height 53
click at [805, 289] on input "6405" at bounding box center [715, 293] width 219 height 53
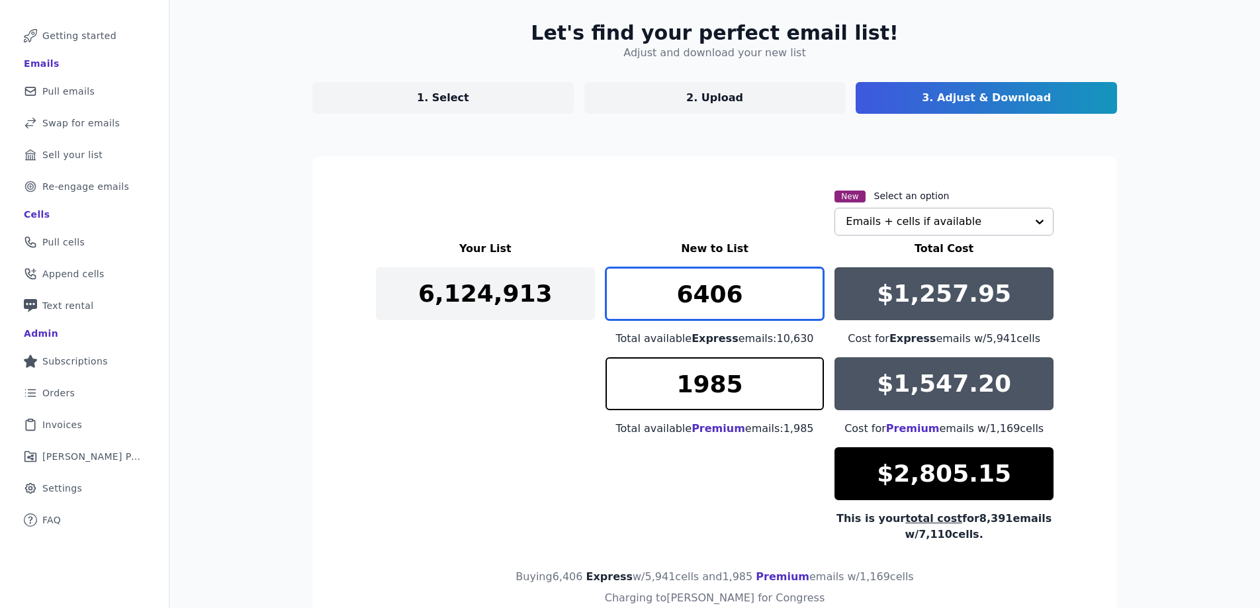
click at [805, 289] on input "6406" at bounding box center [715, 293] width 219 height 53
click at [805, 289] on input "6407" at bounding box center [715, 293] width 219 height 53
click at [805, 289] on input "6408" at bounding box center [715, 293] width 219 height 53
click at [805, 289] on input "6409" at bounding box center [715, 293] width 219 height 53
click at [805, 289] on input "6410" at bounding box center [715, 293] width 219 height 53
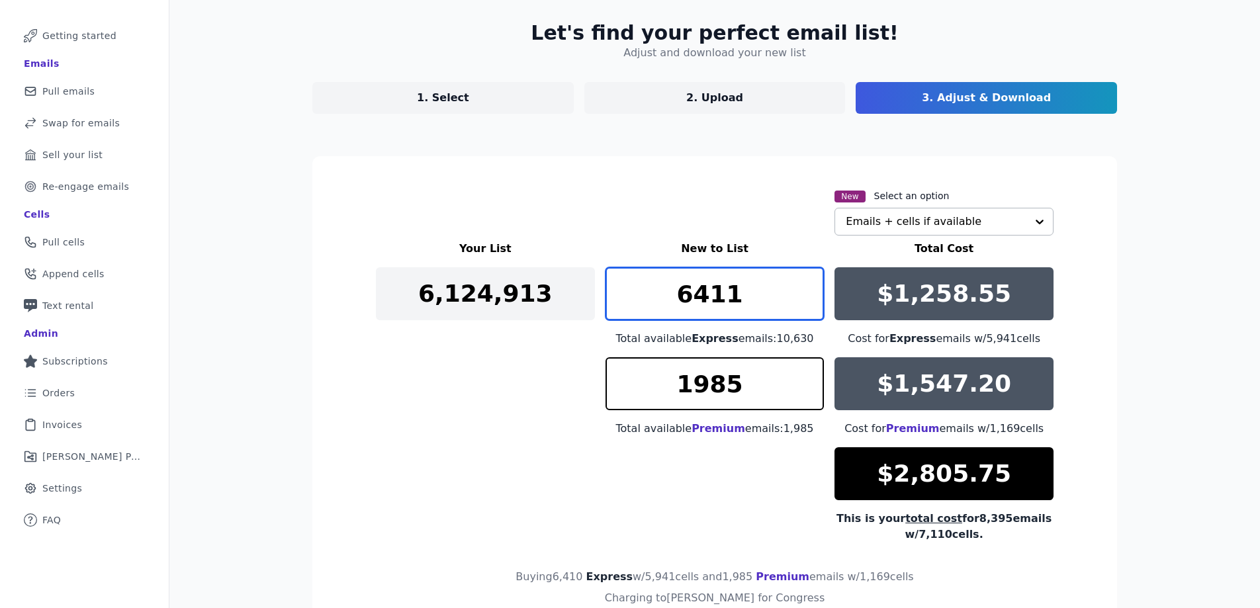
click at [805, 289] on input "6411" at bounding box center [715, 293] width 219 height 53
click at [805, 289] on input "6412" at bounding box center [715, 293] width 219 height 53
click at [805, 289] on input "6413" at bounding box center [715, 293] width 219 height 53
click at [805, 289] on input "6414" at bounding box center [715, 293] width 219 height 53
click at [805, 289] on input "6415" at bounding box center [715, 293] width 219 height 53
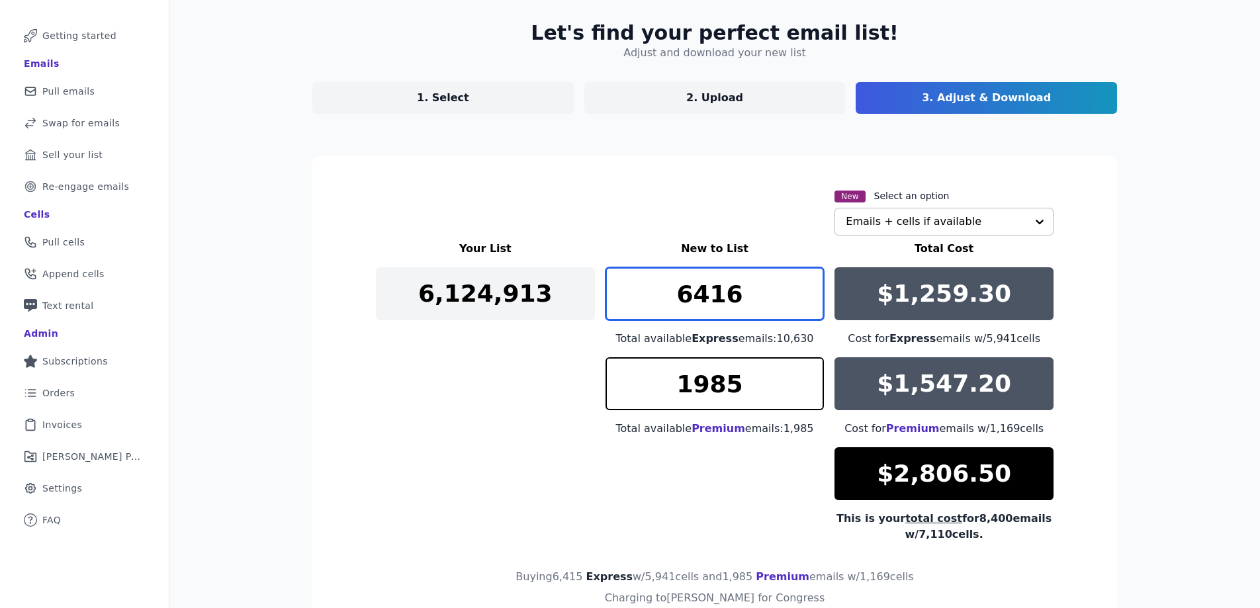
click at [805, 289] on input "6416" at bounding box center [715, 293] width 219 height 53
click at [805, 289] on input "6417" at bounding box center [715, 293] width 219 height 53
click at [805, 289] on input "6418" at bounding box center [715, 293] width 219 height 53
click at [805, 289] on input "6419" at bounding box center [715, 293] width 219 height 53
click at [805, 289] on input "6420" at bounding box center [715, 293] width 219 height 53
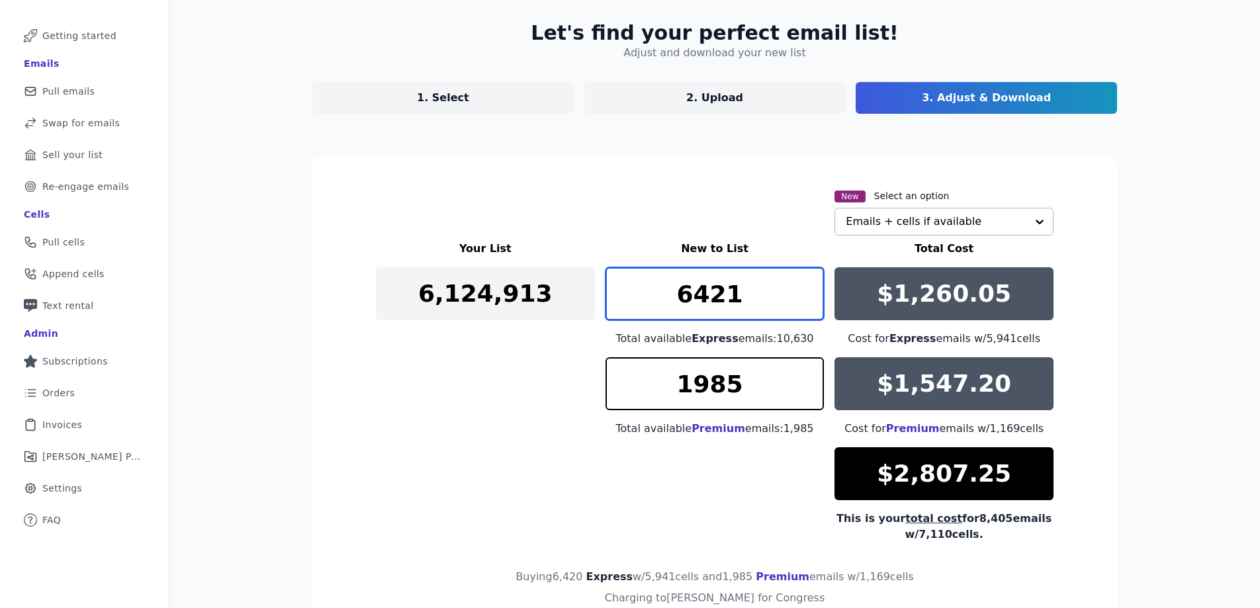
click at [805, 289] on input "6421" at bounding box center [715, 293] width 219 height 53
click at [805, 289] on input "6422" at bounding box center [715, 293] width 219 height 53
click at [805, 289] on input "6423" at bounding box center [715, 293] width 219 height 53
click at [805, 289] on input "6424" at bounding box center [715, 293] width 219 height 53
click at [805, 289] on input "6425" at bounding box center [715, 293] width 219 height 53
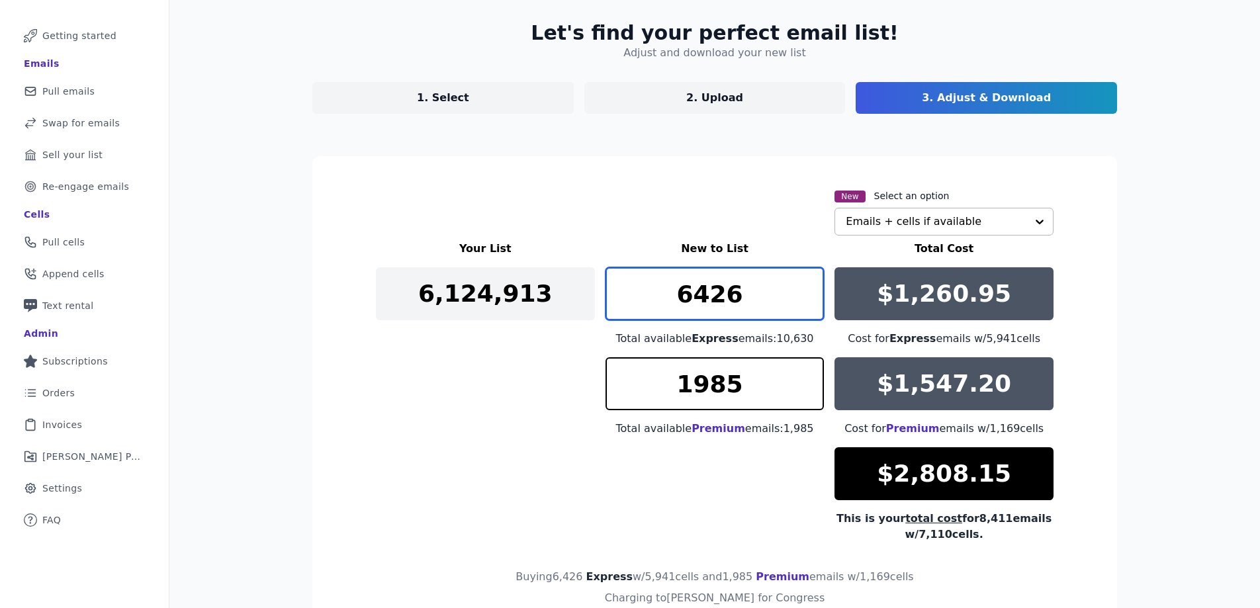
click at [805, 289] on input "6426" at bounding box center [715, 293] width 219 height 53
click at [805, 289] on input "6427" at bounding box center [715, 293] width 219 height 53
click at [805, 289] on input "6428" at bounding box center [715, 293] width 219 height 53
click at [805, 289] on input "6429" at bounding box center [715, 293] width 219 height 53
click at [805, 289] on input "6430" at bounding box center [715, 293] width 219 height 53
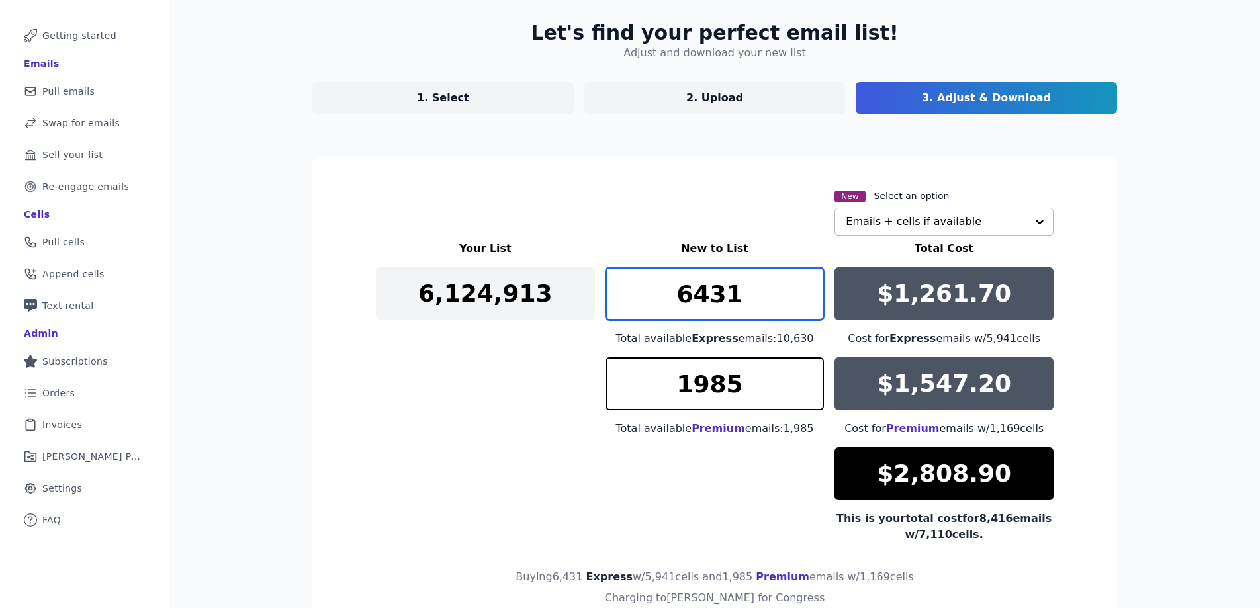
click at [805, 289] on input "6431" at bounding box center [715, 293] width 219 height 53
click at [805, 289] on input "6432" at bounding box center [715, 293] width 219 height 53
click at [805, 289] on input "6433" at bounding box center [715, 293] width 219 height 53
click at [805, 289] on input "6434" at bounding box center [715, 293] width 219 height 53
click at [805, 289] on input "6435" at bounding box center [715, 293] width 219 height 53
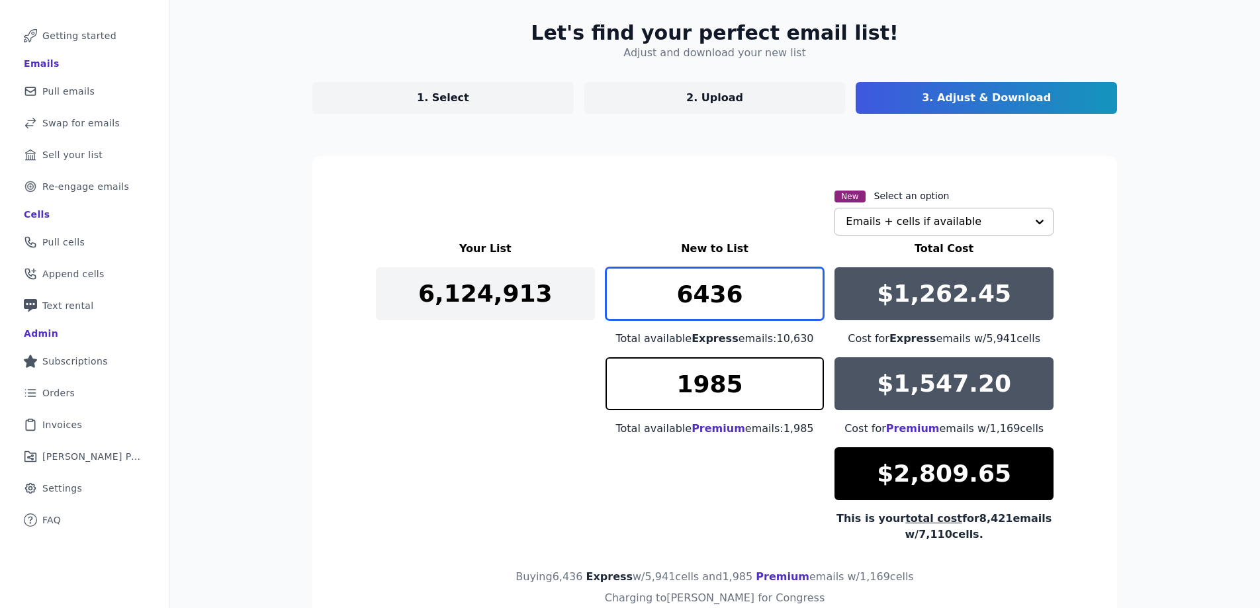
click at [805, 289] on input "6436" at bounding box center [715, 293] width 219 height 53
type input "6437"
click at [805, 289] on input "6437" at bounding box center [715, 293] width 219 height 53
click at [1107, 332] on section "New Select an option Emails + cells if available Your List New to List Total Co…" at bounding box center [714, 416] width 805 height 520
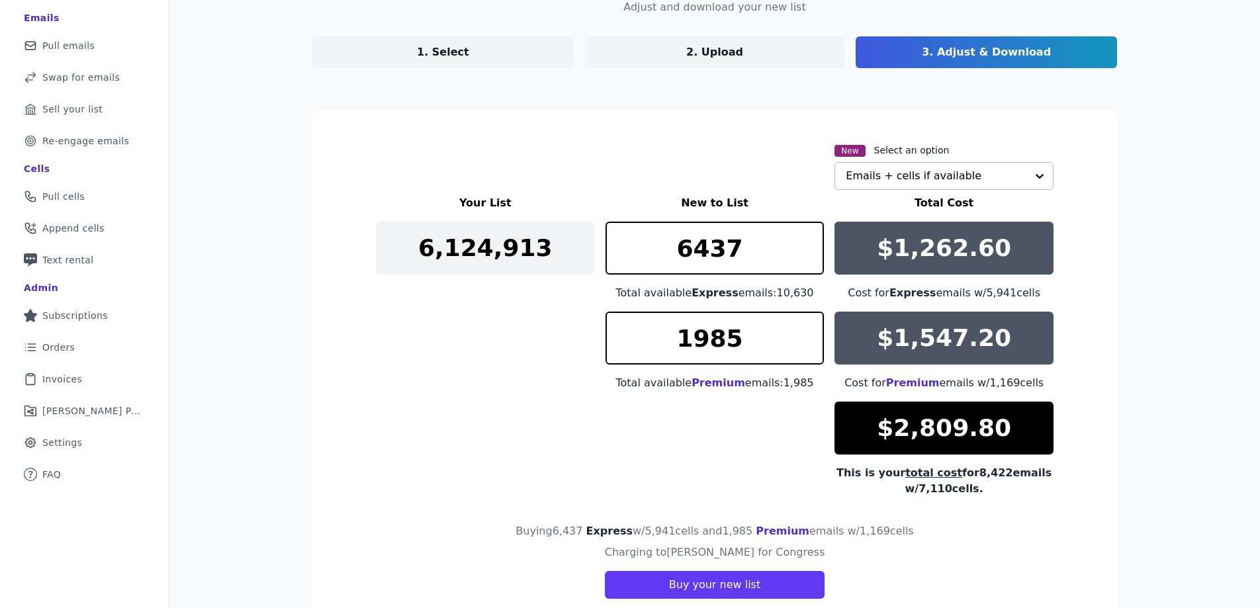
scroll to position [154, 0]
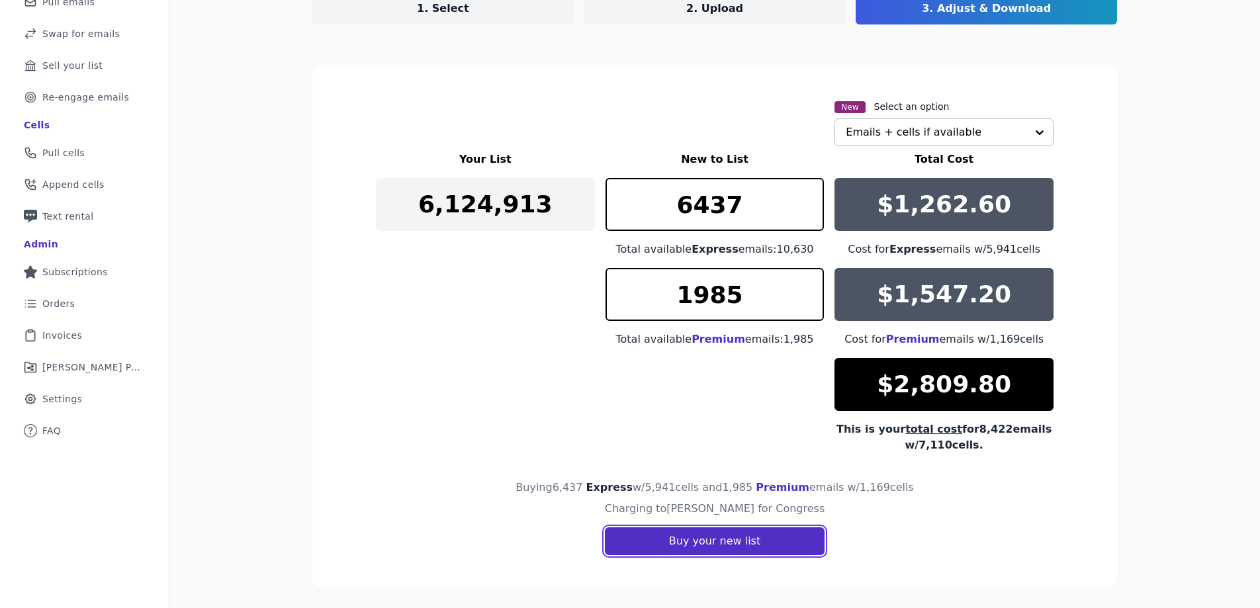
click at [743, 544] on button "Buy your new list" at bounding box center [715, 541] width 220 height 28
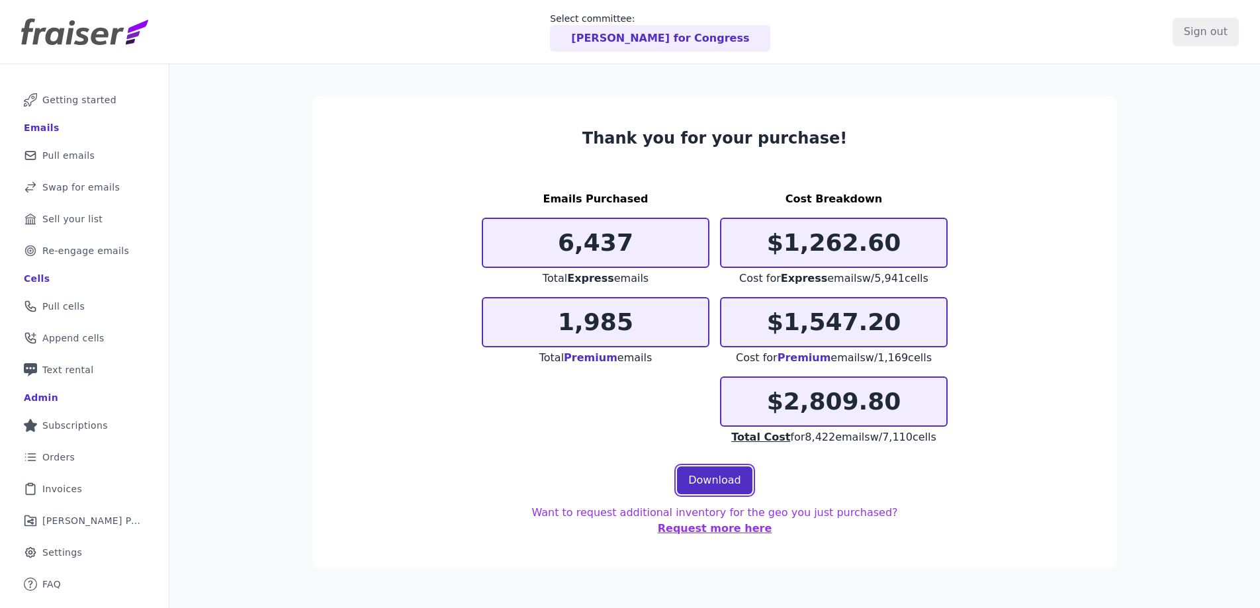
click at [695, 488] on link "Download" at bounding box center [714, 481] width 75 height 28
